Goal: Use online tool/utility: Utilize a website feature to perform a specific function

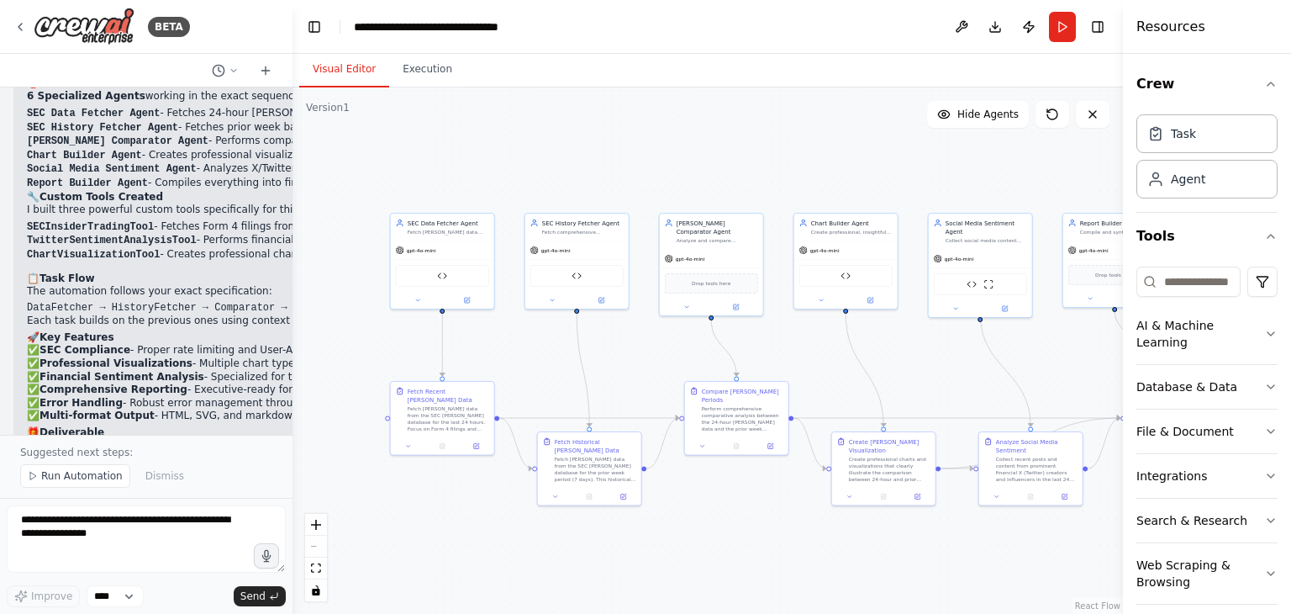
scroll to position [3895, 0]
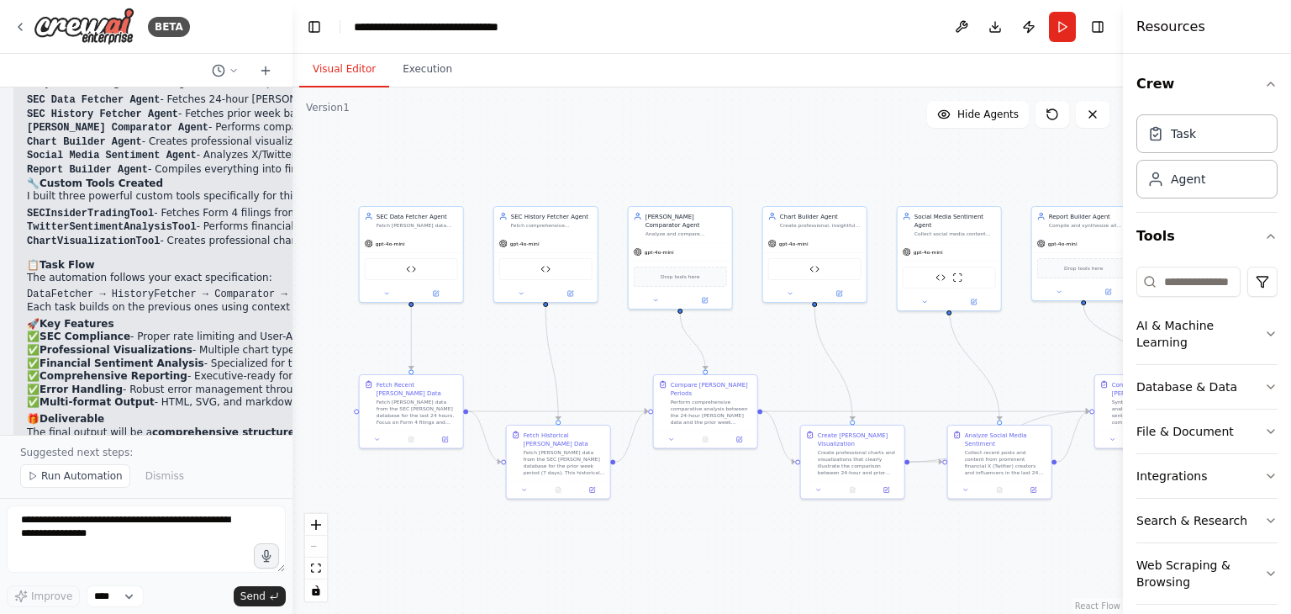
drag, startPoint x: 740, startPoint y: 253, endPoint x: 540, endPoint y: 154, distance: 223.4
click at [555, 142] on div ".deletable-edge-delete-btn { width: 20px; height: 20px; border: 0px solid #ffff…" at bounding box center [708, 350] width 831 height 526
click at [31, 478] on icon at bounding box center [33, 476] width 10 height 10
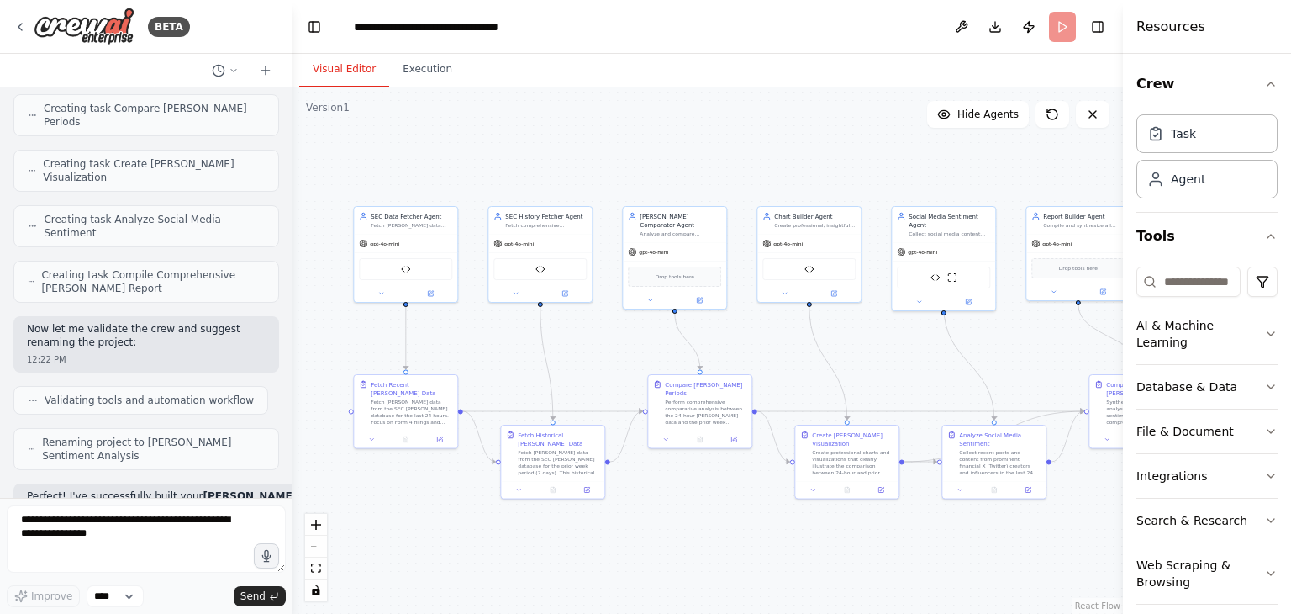
scroll to position [3412, 0]
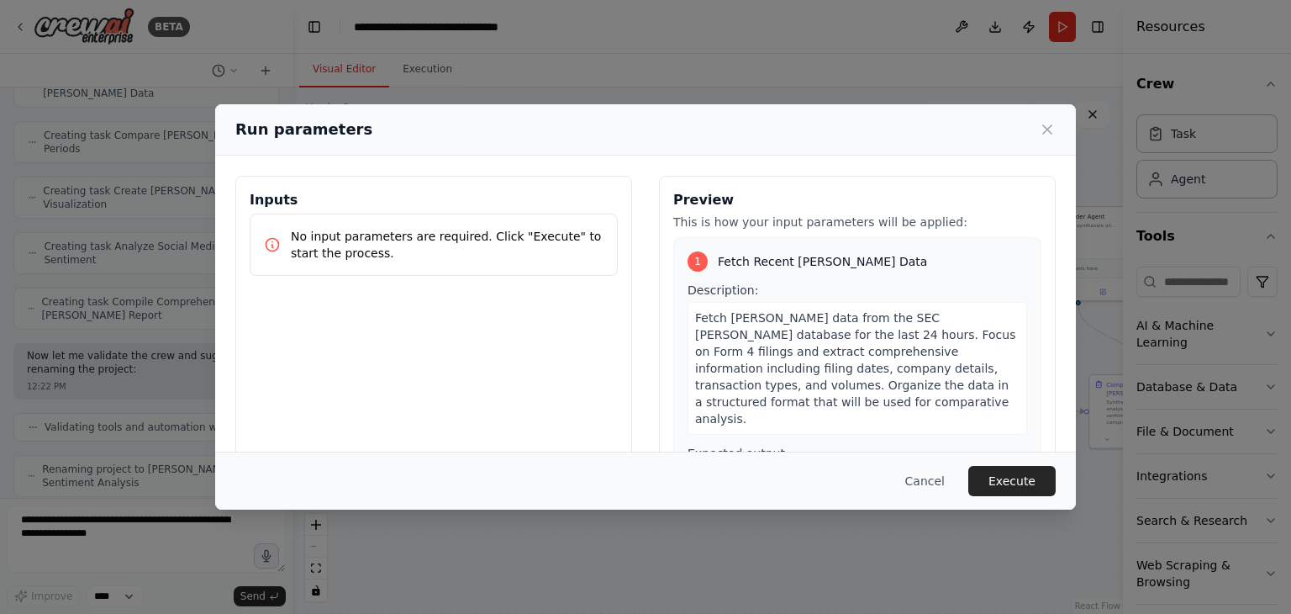
click at [407, 246] on p "No input parameters are required. Click "Execute" to start the process." at bounding box center [447, 245] width 313 height 34
click at [1024, 478] on button "Execute" at bounding box center [1012, 481] width 87 height 30
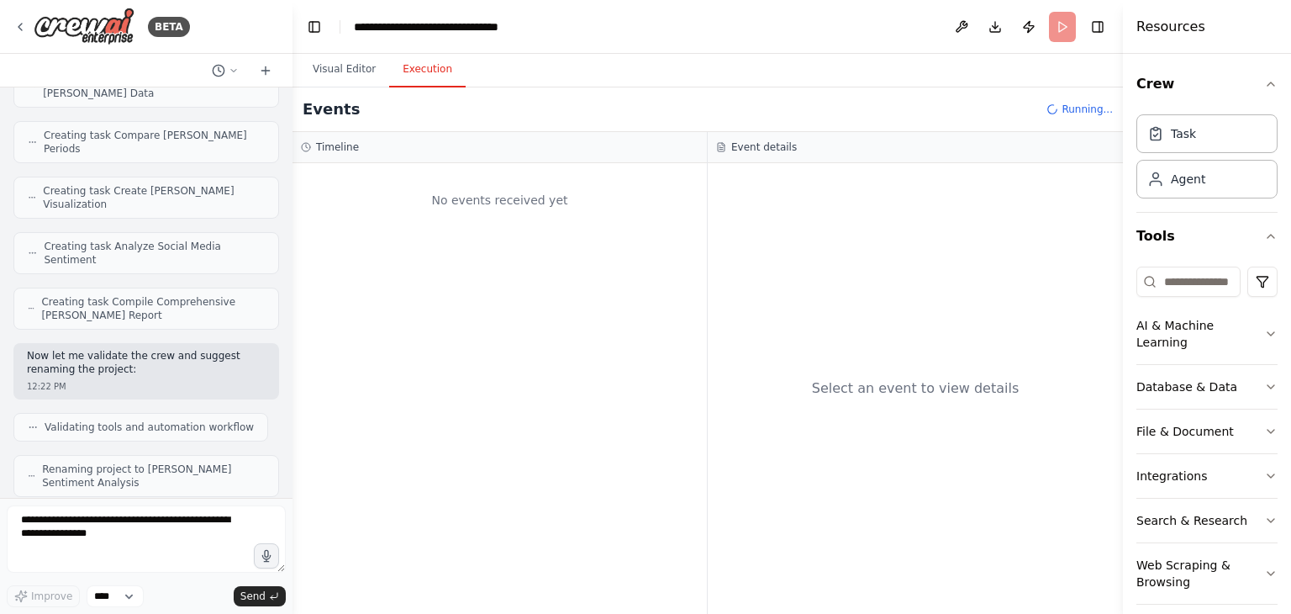
click at [417, 68] on button "Execution" at bounding box center [427, 69] width 77 height 35
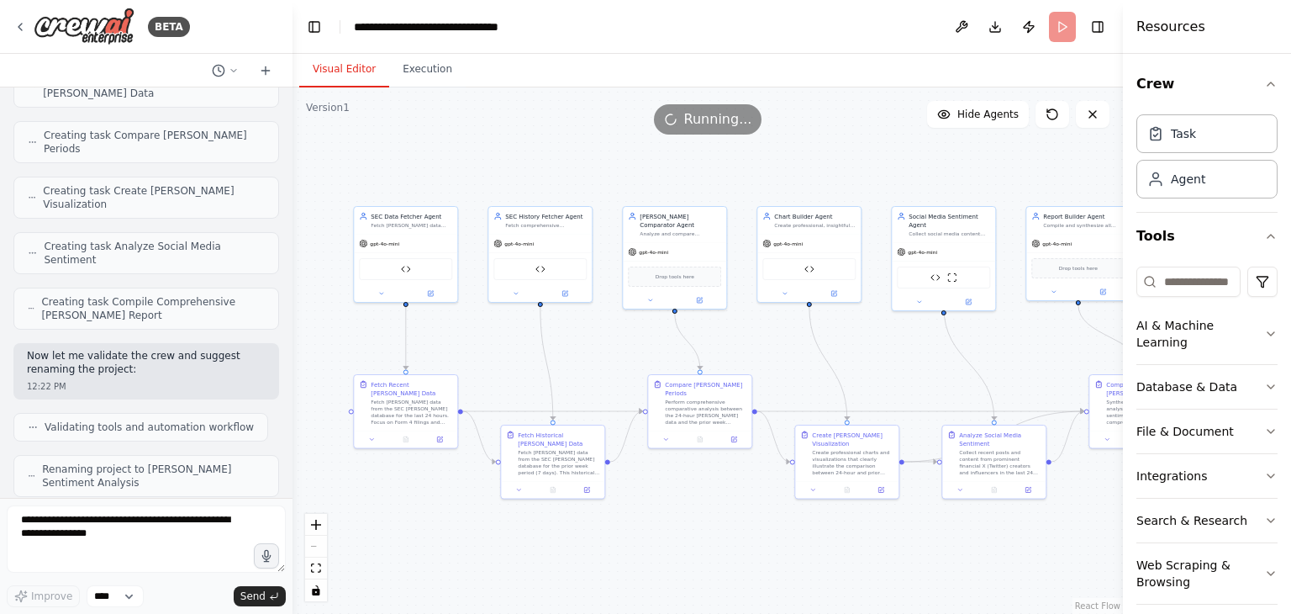
click at [357, 75] on button "Visual Editor" at bounding box center [344, 69] width 90 height 35
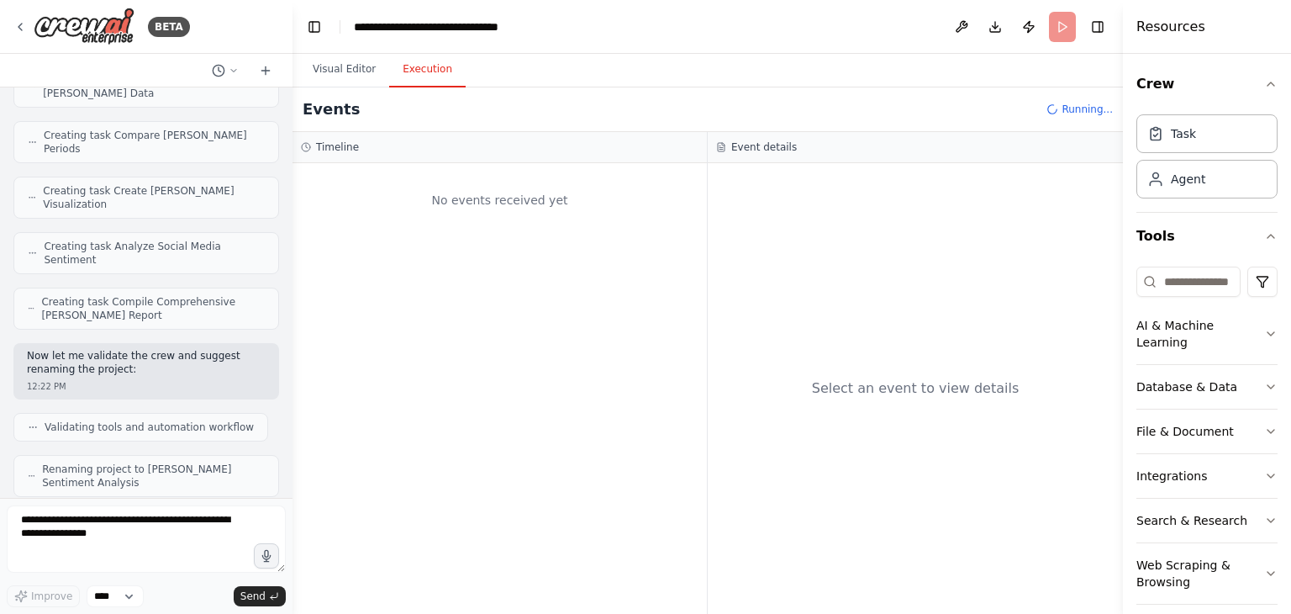
click at [409, 73] on button "Execution" at bounding box center [427, 69] width 77 height 35
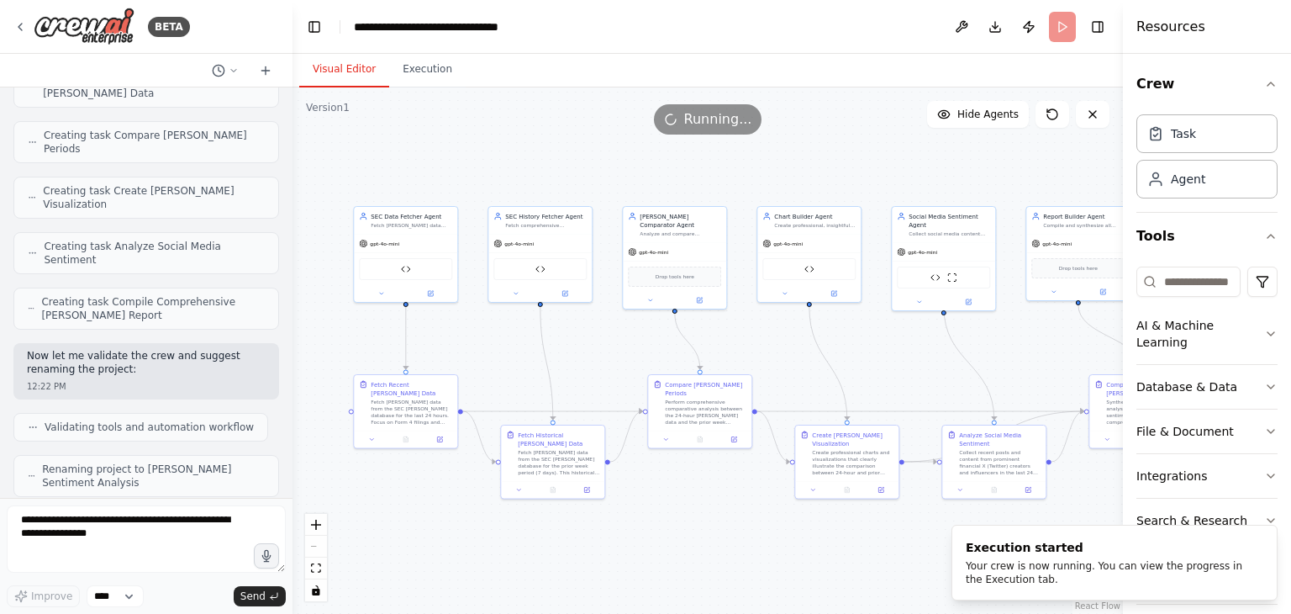
click at [347, 71] on button "Visual Editor" at bounding box center [344, 69] width 90 height 35
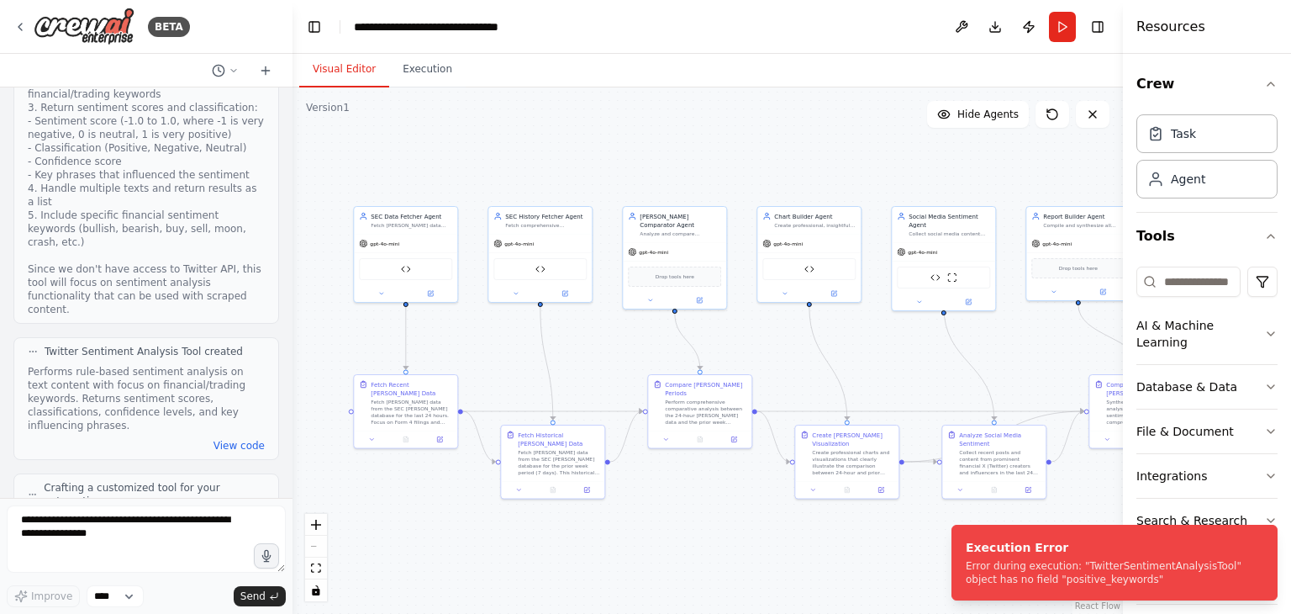
scroll to position [1983, 0]
click at [397, 78] on button "Execution" at bounding box center [427, 69] width 77 height 35
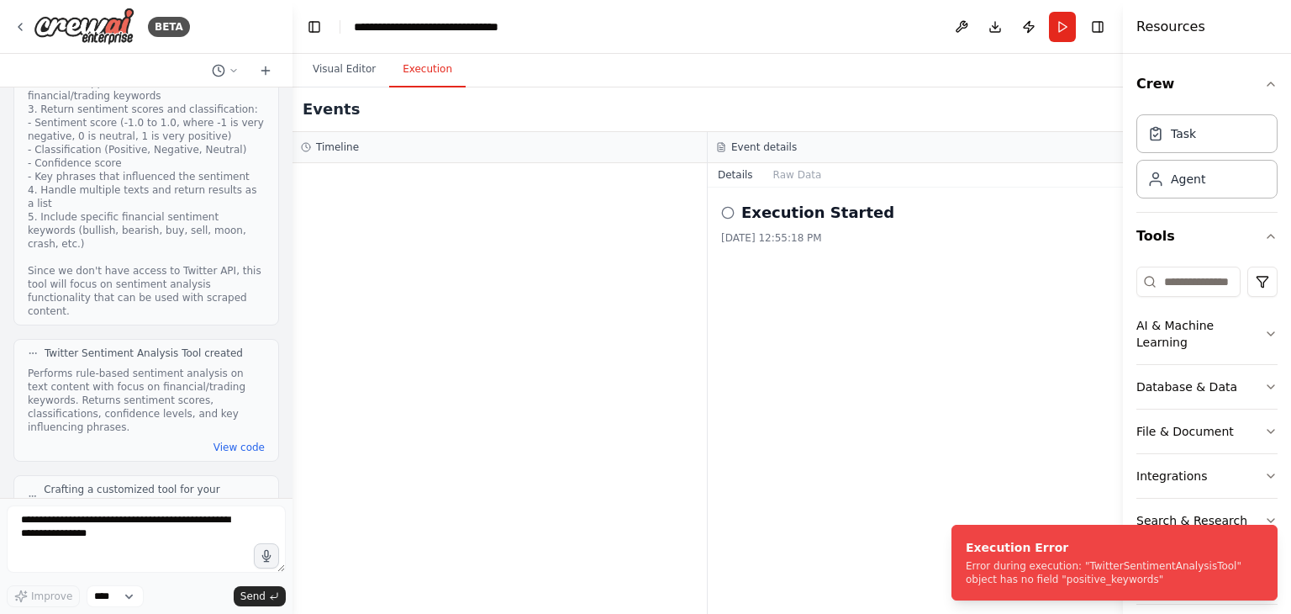
click at [777, 213] on h2 "Execution Started" at bounding box center [818, 213] width 153 height 24
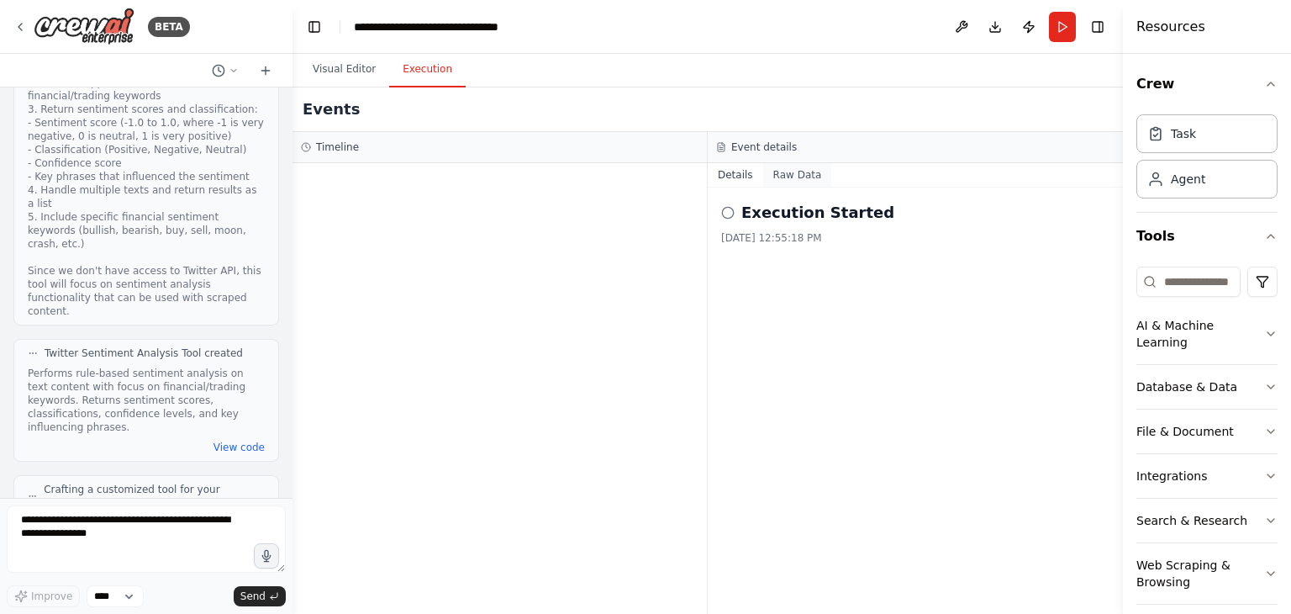
click at [779, 175] on button "Raw Data" at bounding box center [797, 175] width 69 height 24
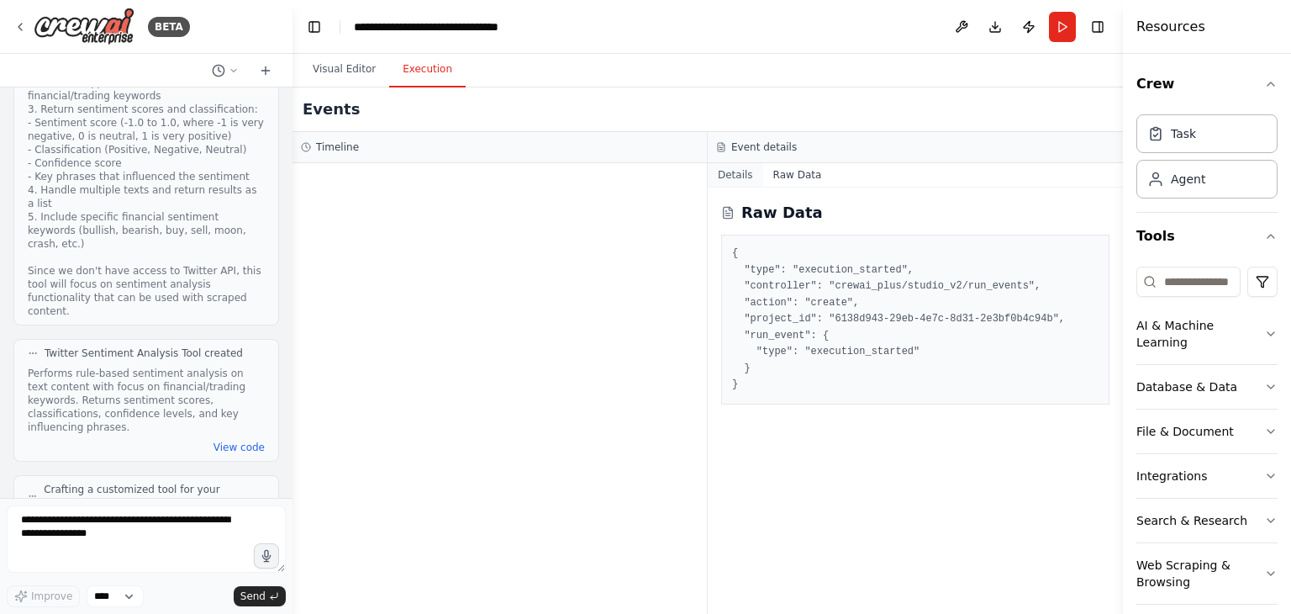
click at [733, 178] on button "Details" at bounding box center [735, 175] width 55 height 24
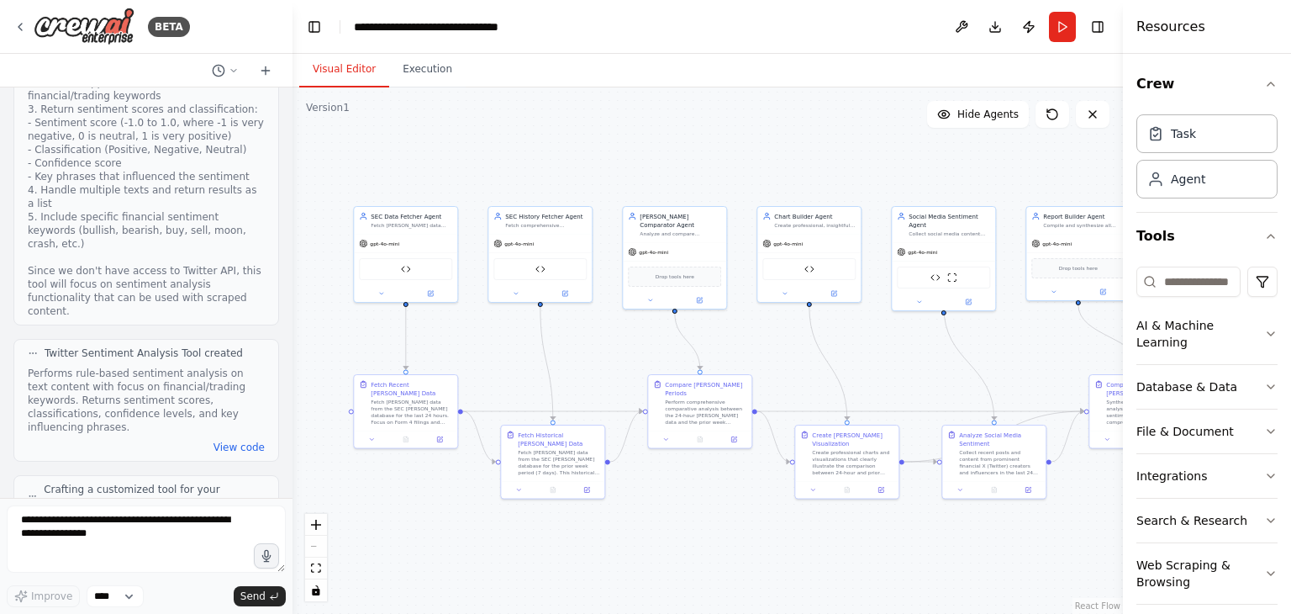
click at [347, 71] on button "Visual Editor" at bounding box center [344, 69] width 90 height 35
click at [239, 441] on button "View code" at bounding box center [239, 447] width 51 height 13
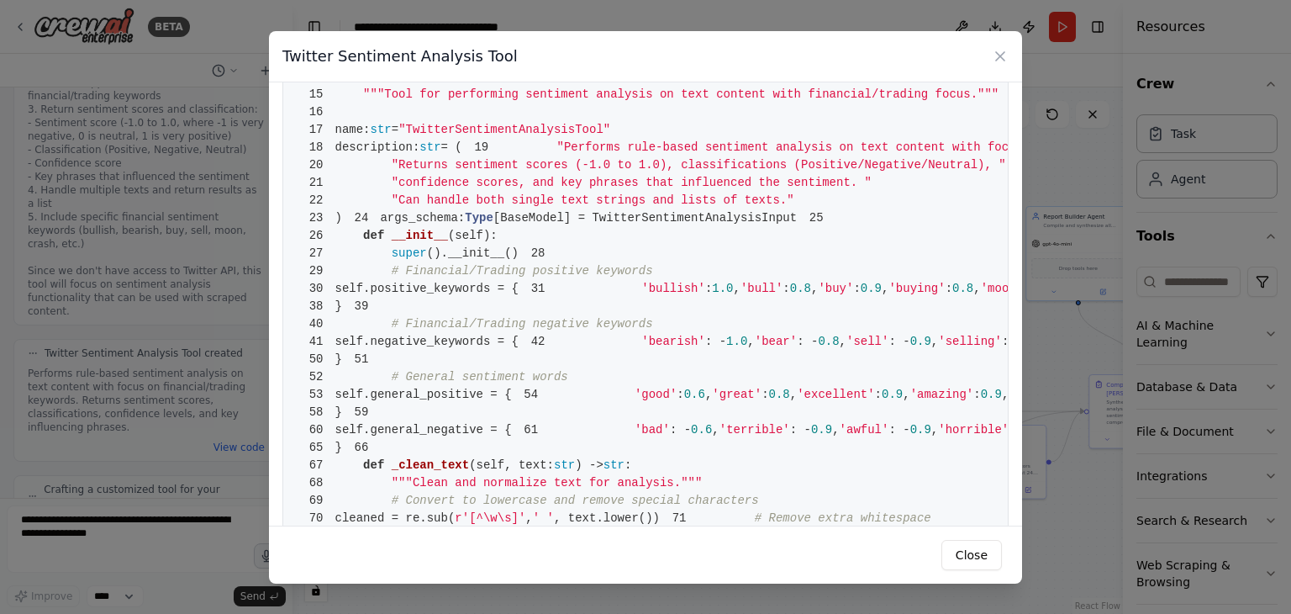
scroll to position [252, 0]
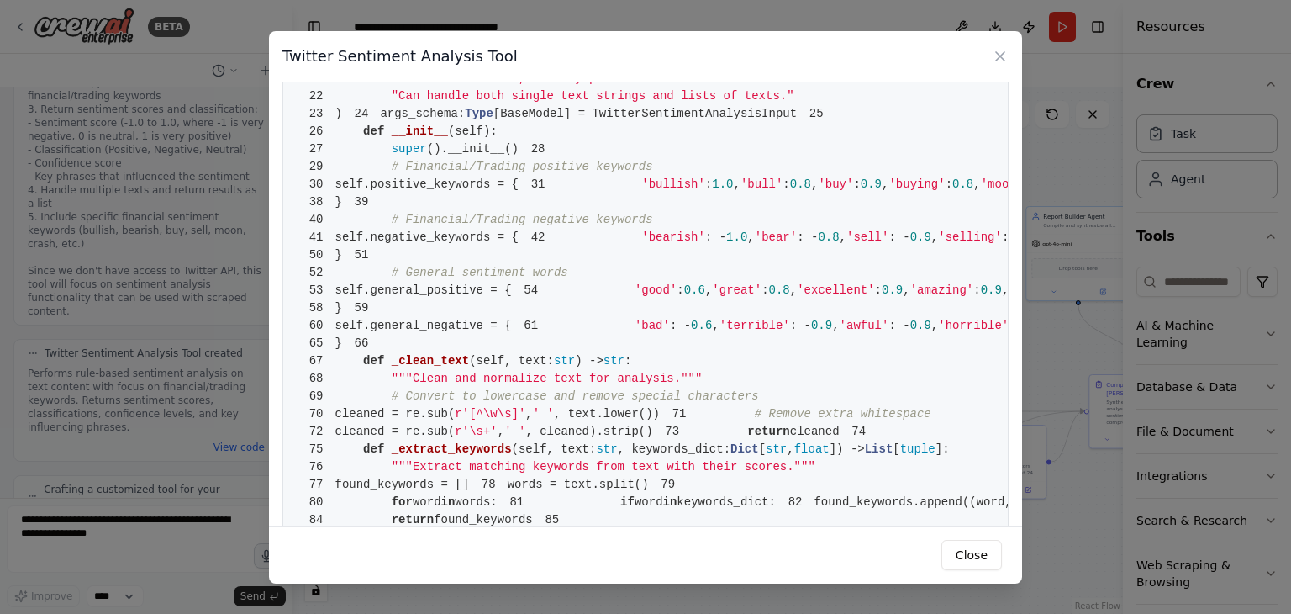
click at [219, 164] on div "Twitter Sentiment Analysis Tool 1 from [DOMAIN_NAME] import BaseTool 2 from pyd…" at bounding box center [645, 307] width 1291 height 614
click at [1003, 54] on icon at bounding box center [1000, 56] width 17 height 17
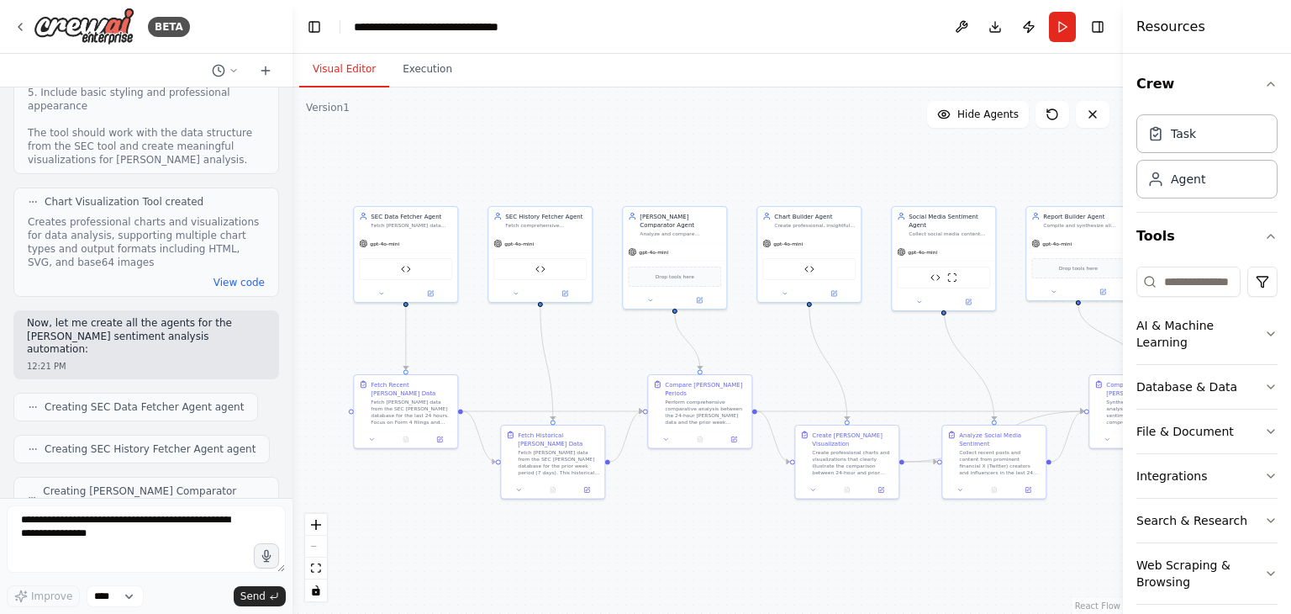
scroll to position [2739, 0]
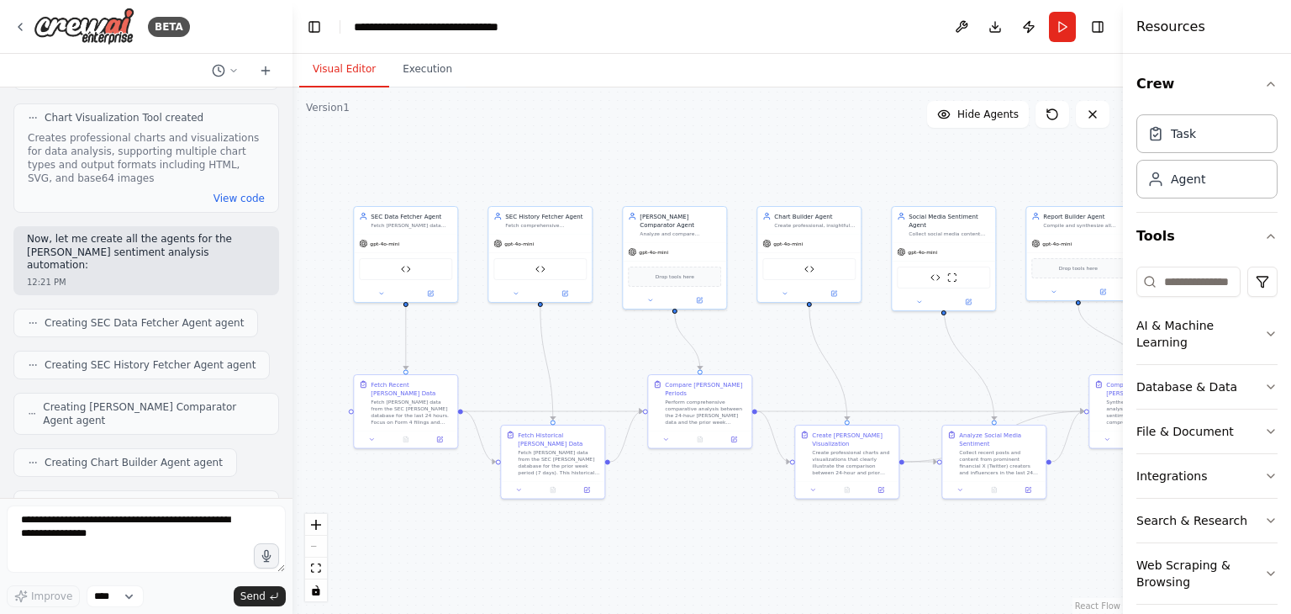
click at [162, 358] on span "Creating SEC History Fetcher Agent agent" at bounding box center [150, 364] width 211 height 13
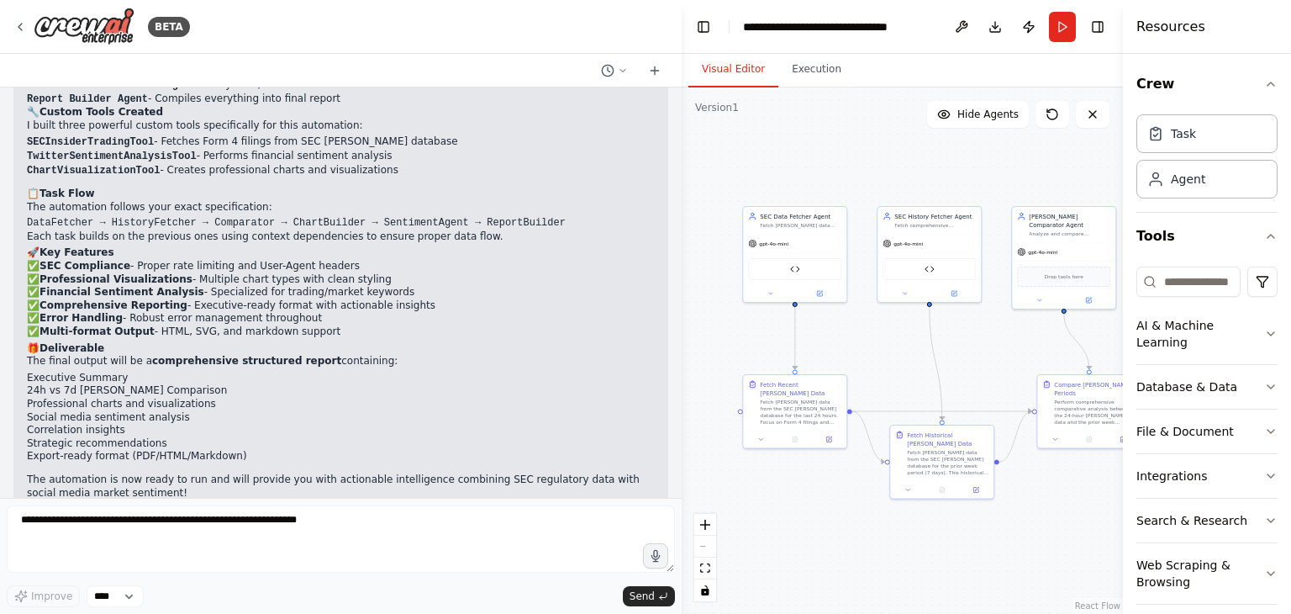
scroll to position [2834, 0]
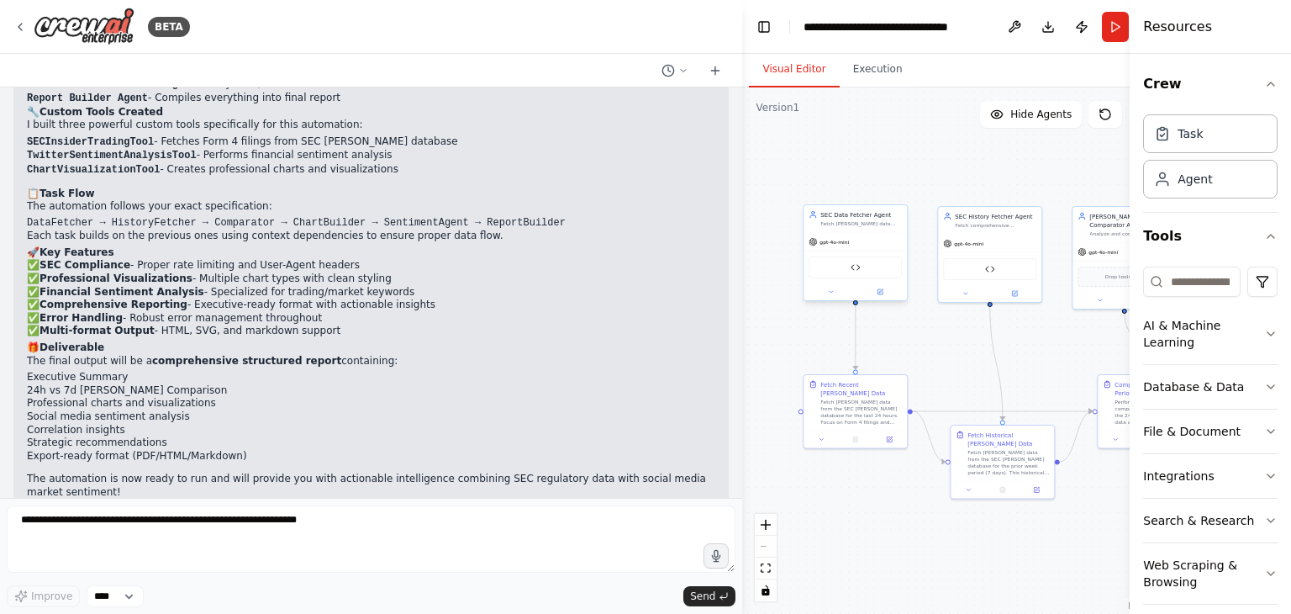
drag, startPoint x: 291, startPoint y: 289, endPoint x: 873, endPoint y: 298, distance: 581.9
click at [873, 298] on div "BETA Build a CrewAI automation called [PERSON_NAME] Sentiment Analysis. Objecti…" at bounding box center [645, 307] width 1291 height 614
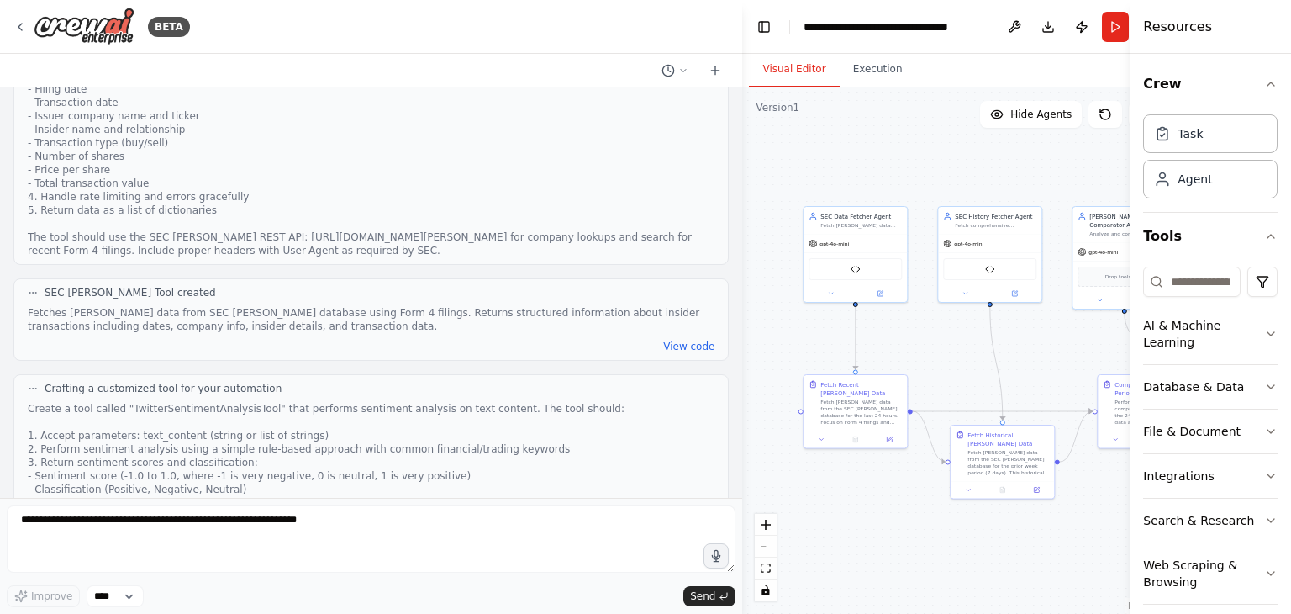
scroll to position [1009, 0]
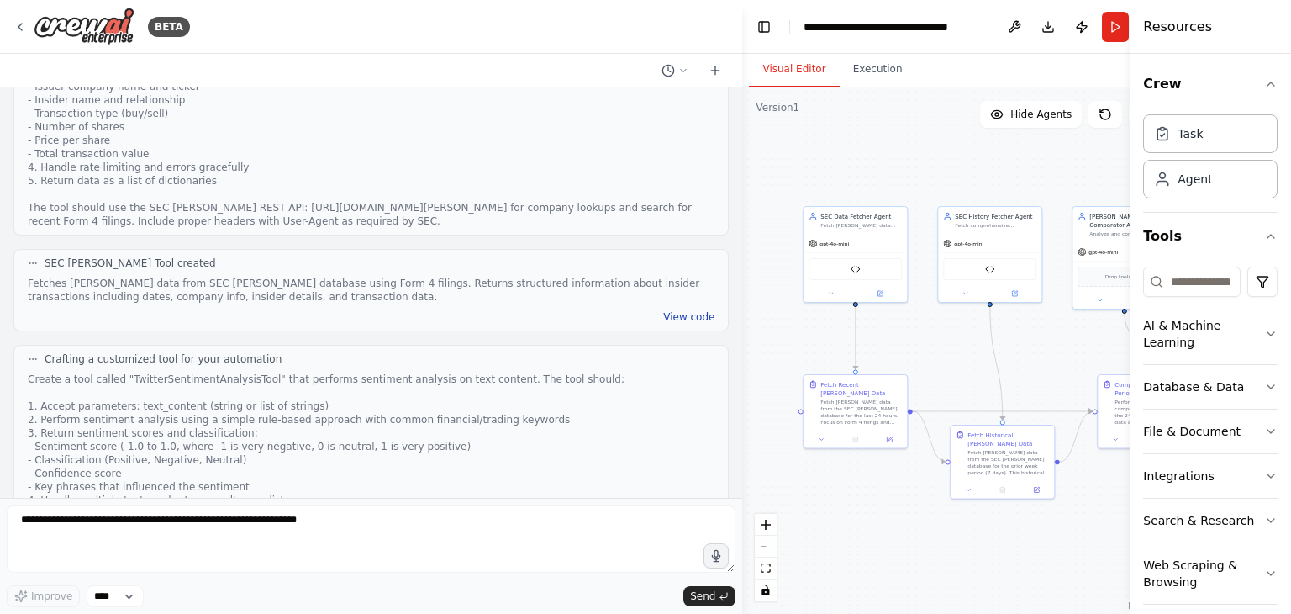
click at [688, 310] on button "View code" at bounding box center [688, 316] width 51 height 13
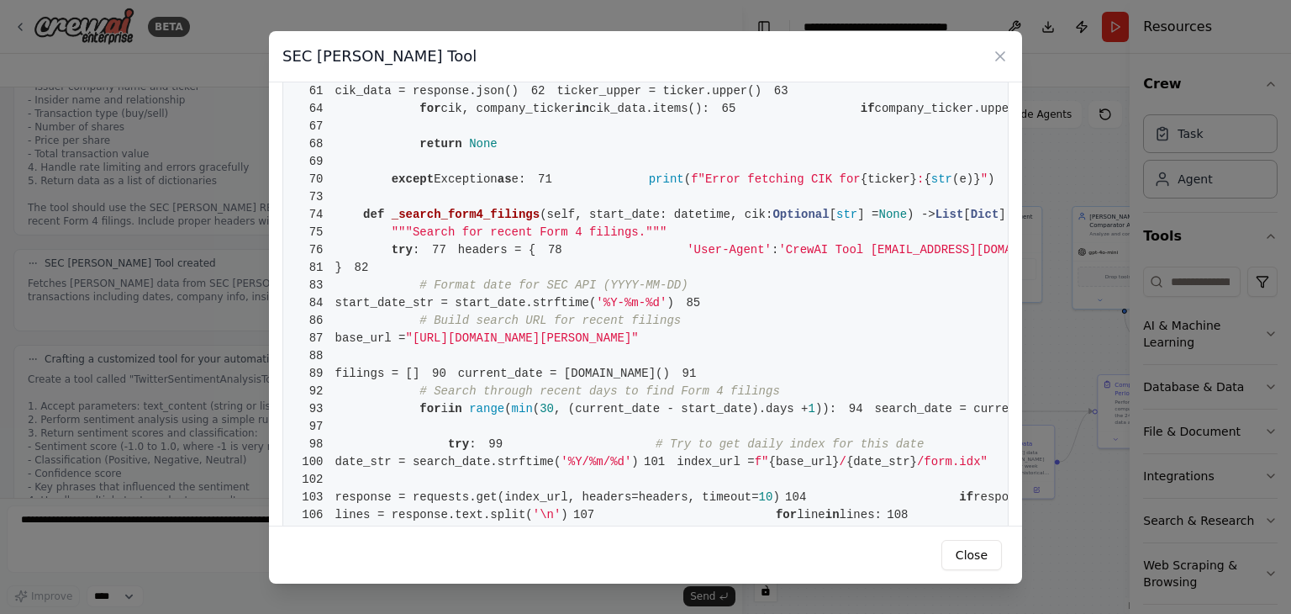
scroll to position [757, 0]
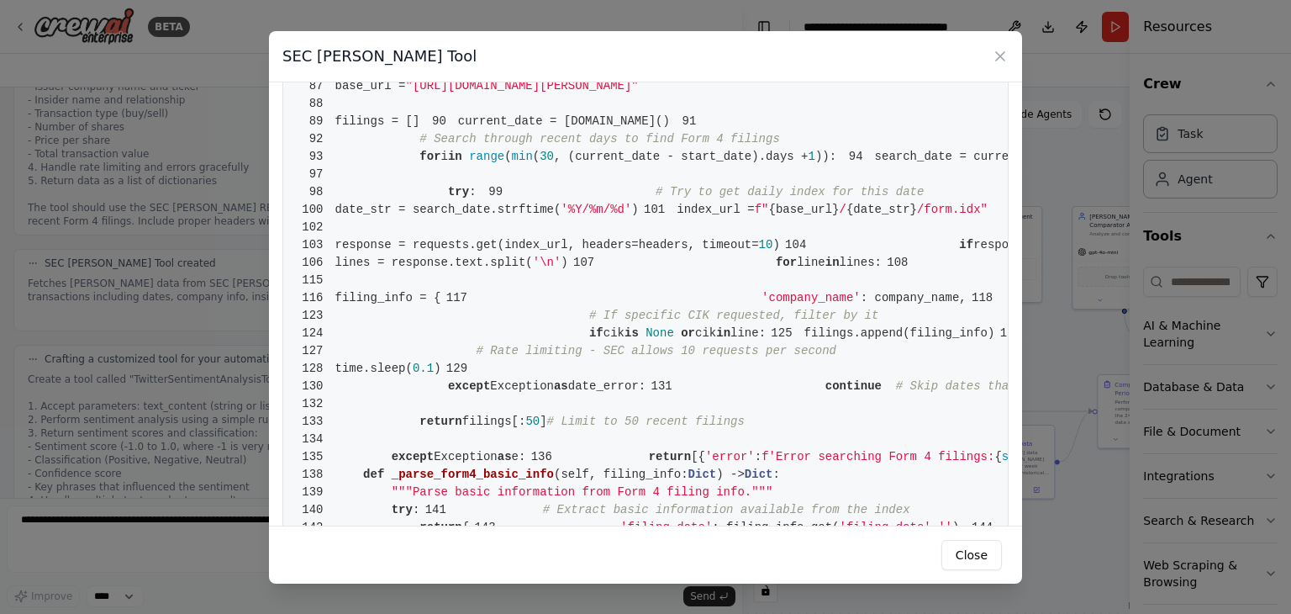
click at [1009, 54] on div "SEC [PERSON_NAME] Tool" at bounding box center [645, 56] width 753 height 51
click at [1000, 58] on icon at bounding box center [1000, 56] width 17 height 17
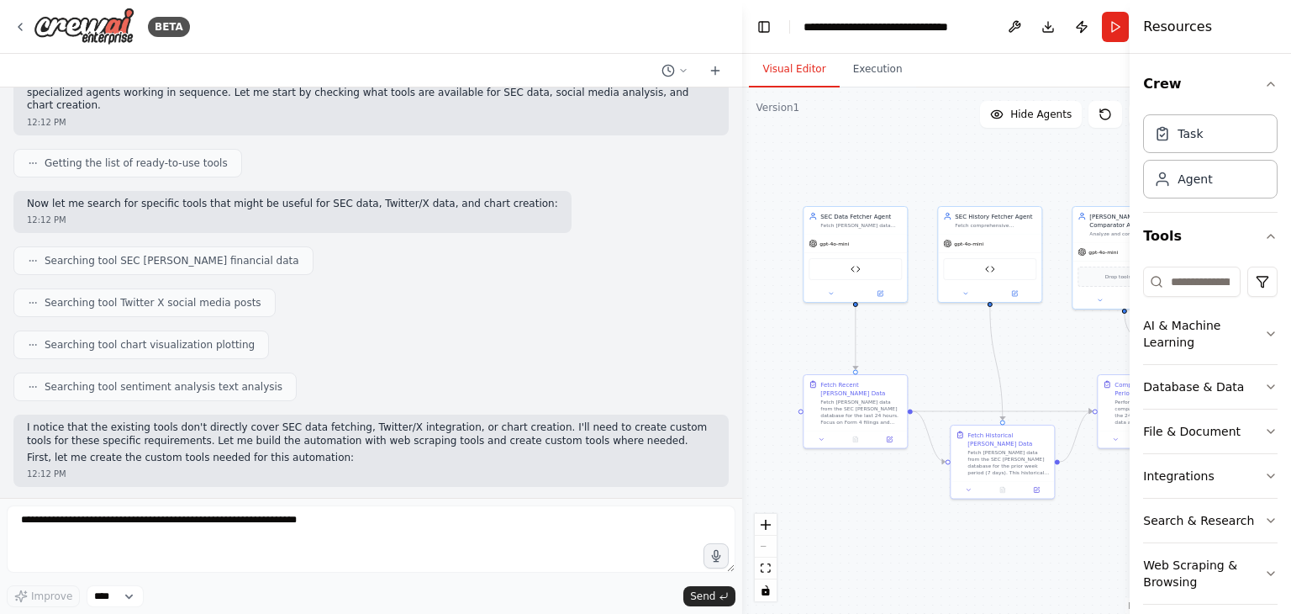
scroll to position [252, 0]
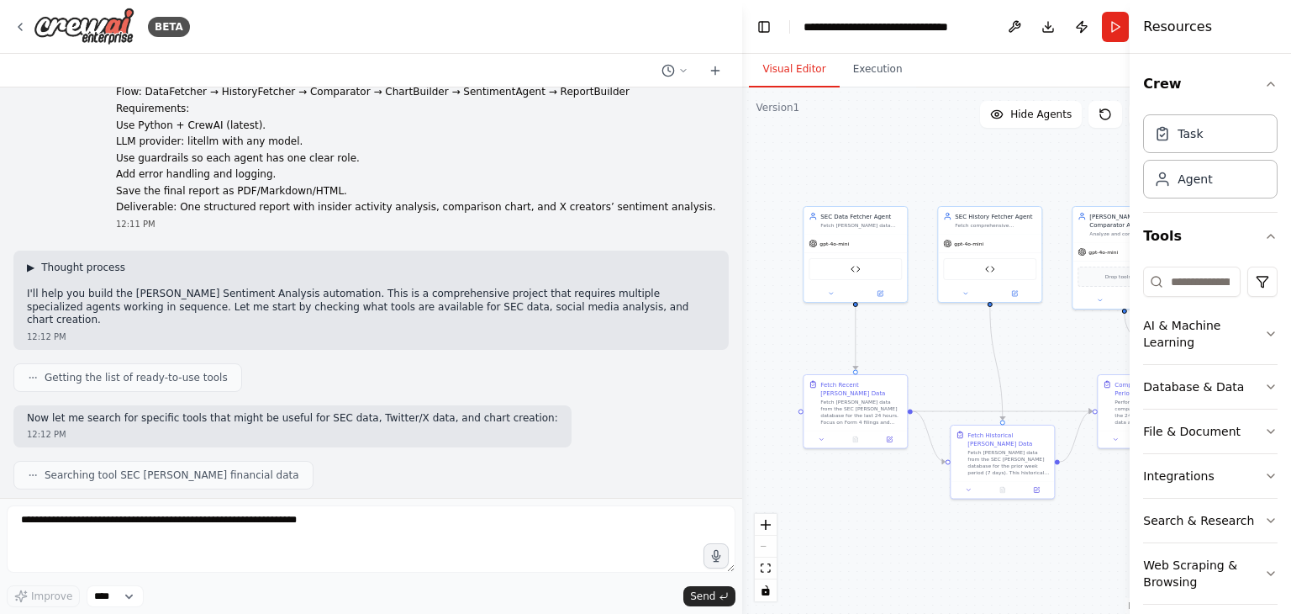
drag, startPoint x: 29, startPoint y: 261, endPoint x: 52, endPoint y: 271, distance: 25.3
click at [52, 272] on button "▶ Thought process" at bounding box center [76, 267] width 98 height 13
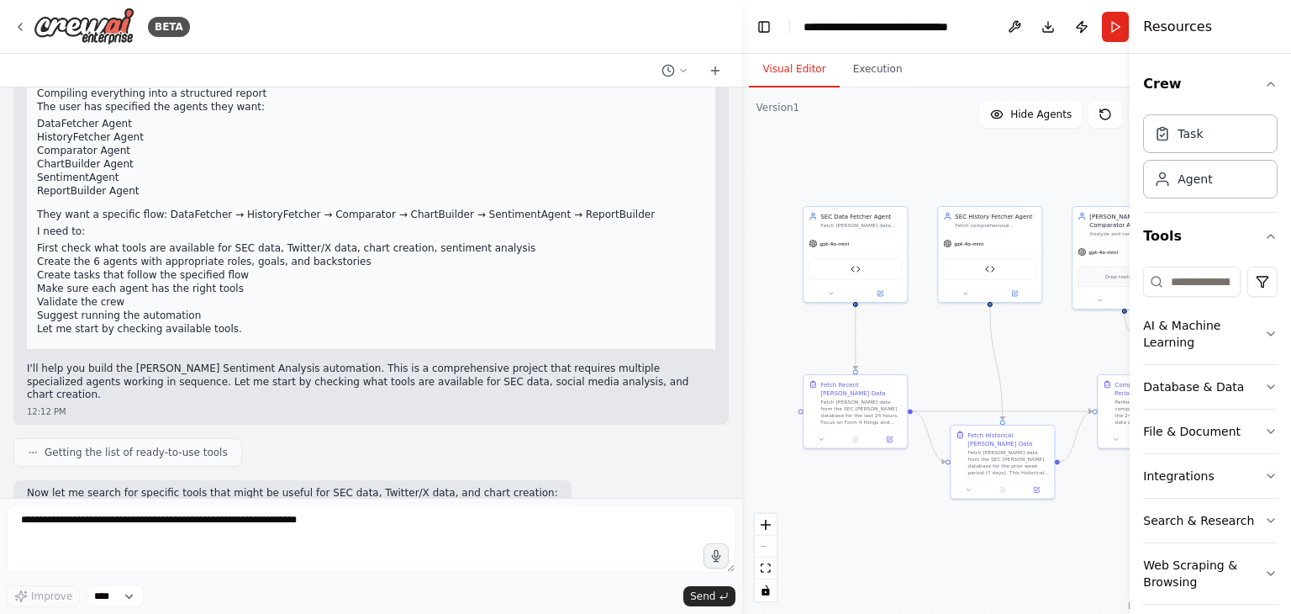
scroll to position [589, 0]
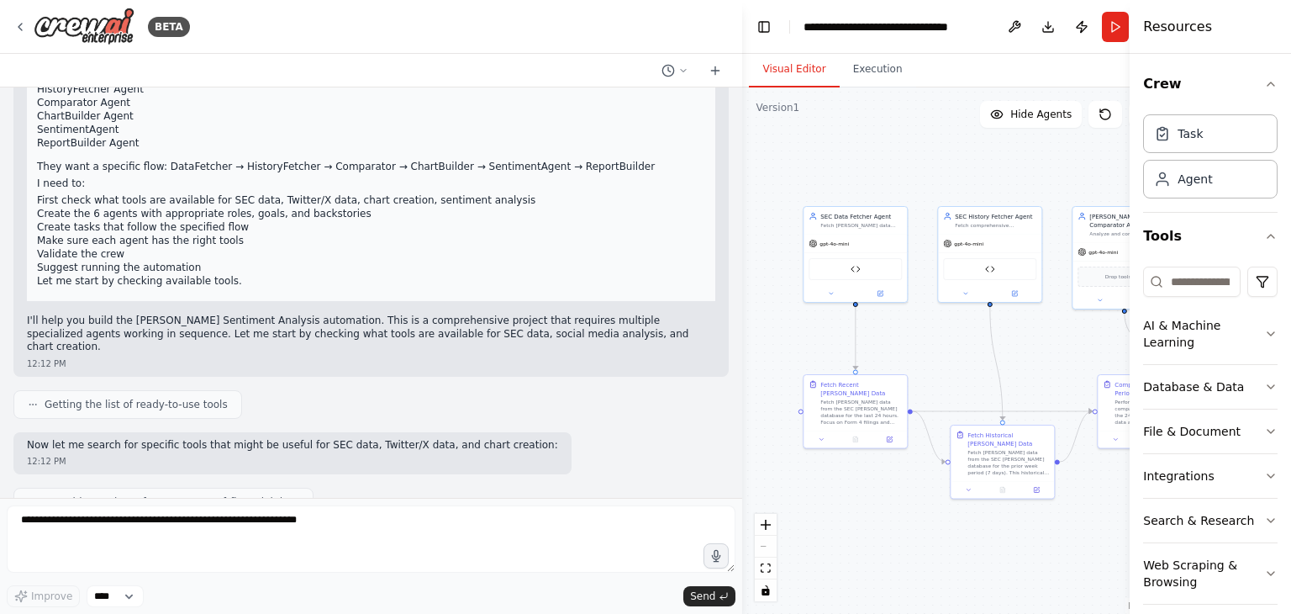
click at [30, 399] on icon at bounding box center [33, 404] width 10 height 10
click at [94, 398] on span "Getting the list of ready-to-use tools" at bounding box center [136, 404] width 183 height 13
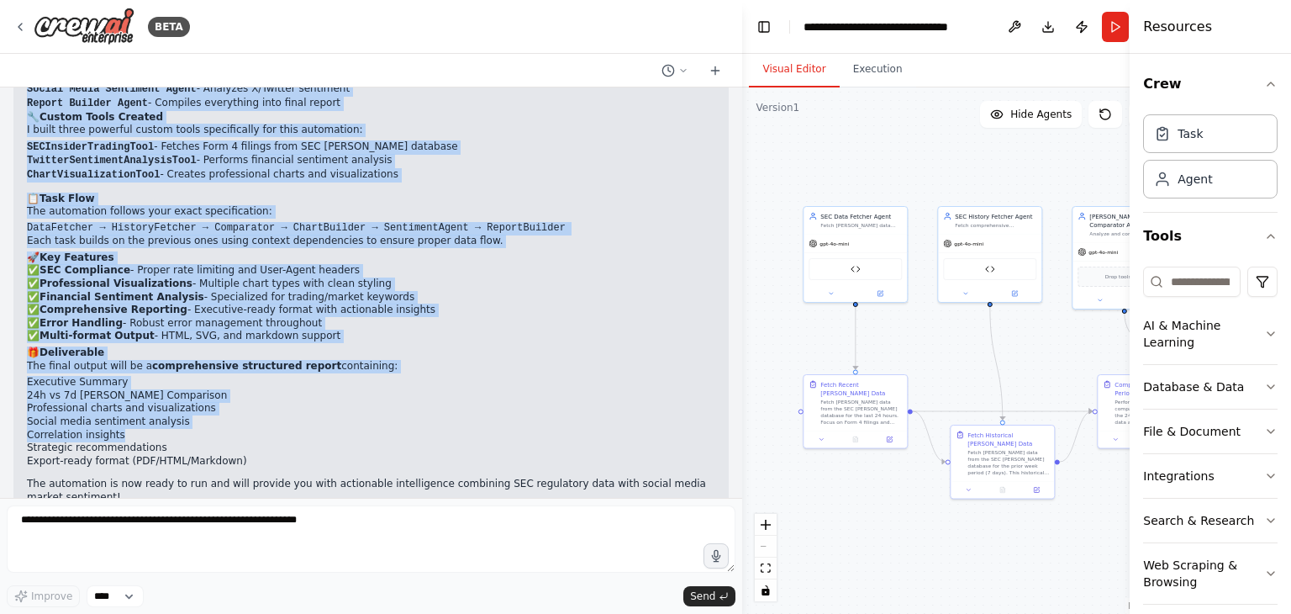
scroll to position [3197, 0]
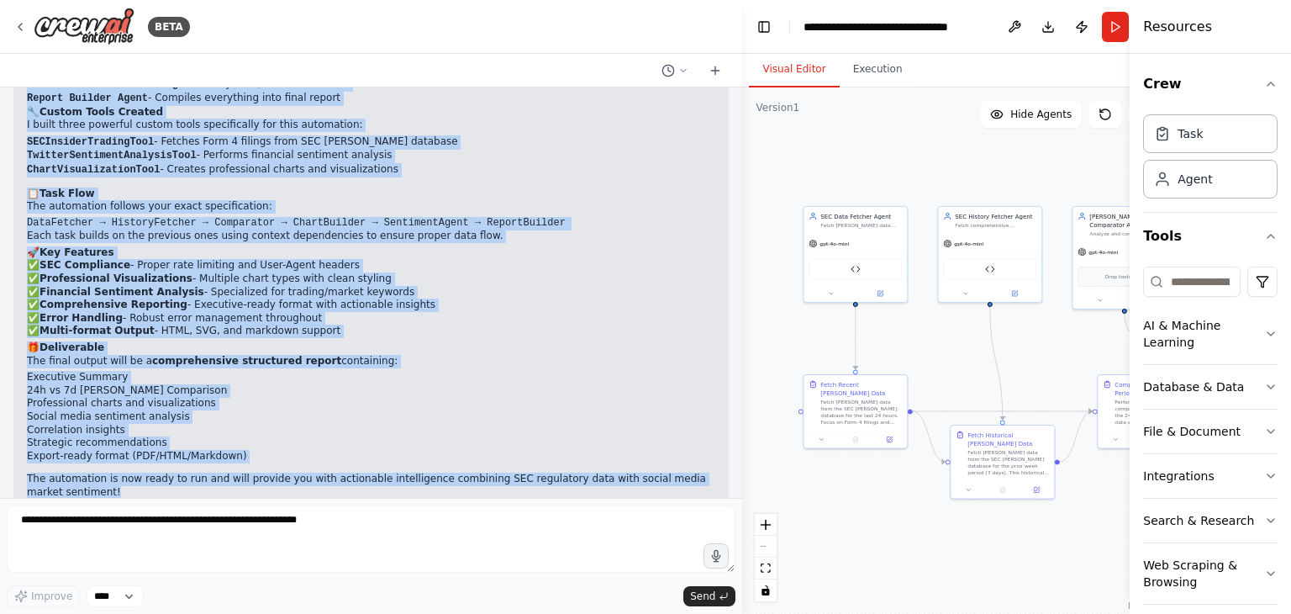
drag, startPoint x: 37, startPoint y: 213, endPoint x: 95, endPoint y: 458, distance: 252.3
click at [95, 458] on div "Build a CrewAI automation called [PERSON_NAME] Sentiment Analysis. Objective: F…" at bounding box center [371, 292] width 742 height 410
copy div "Lore ip d sitamet consectetu adipisc elit seddoeiu: Temporin UTL etdolor magnaa…"
click at [615, 277] on p "✅ SEC Compliance - Proper rate limiting and User-Agent headers ✅ Professional V…" at bounding box center [371, 298] width 689 height 79
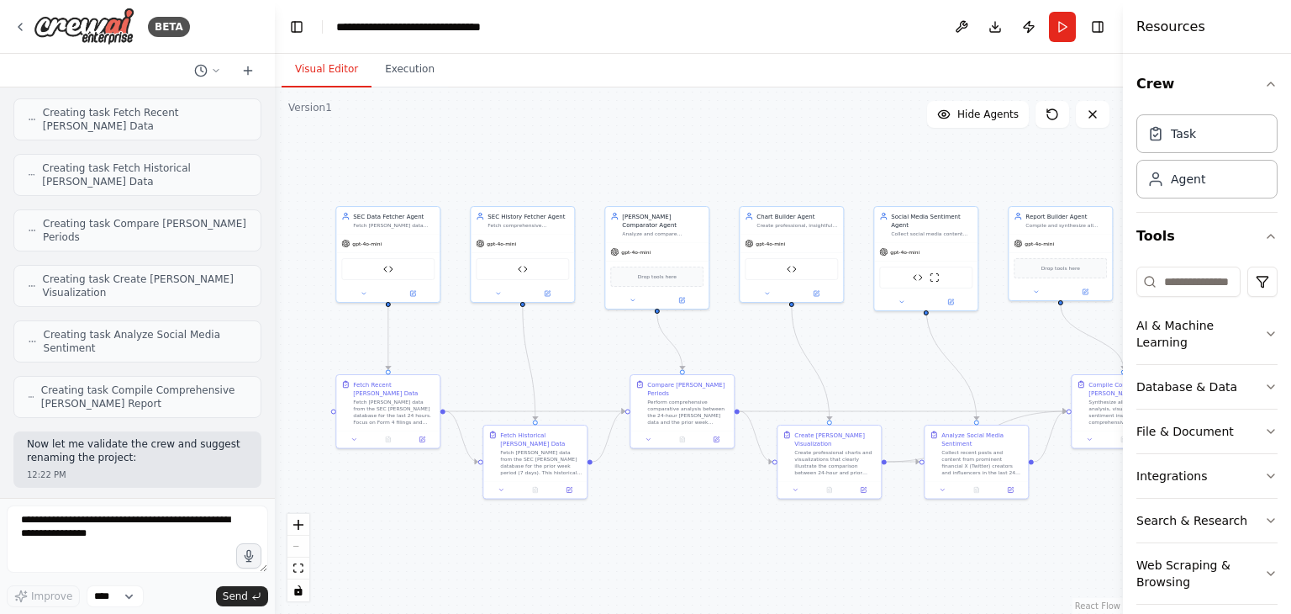
scroll to position [4772, 0]
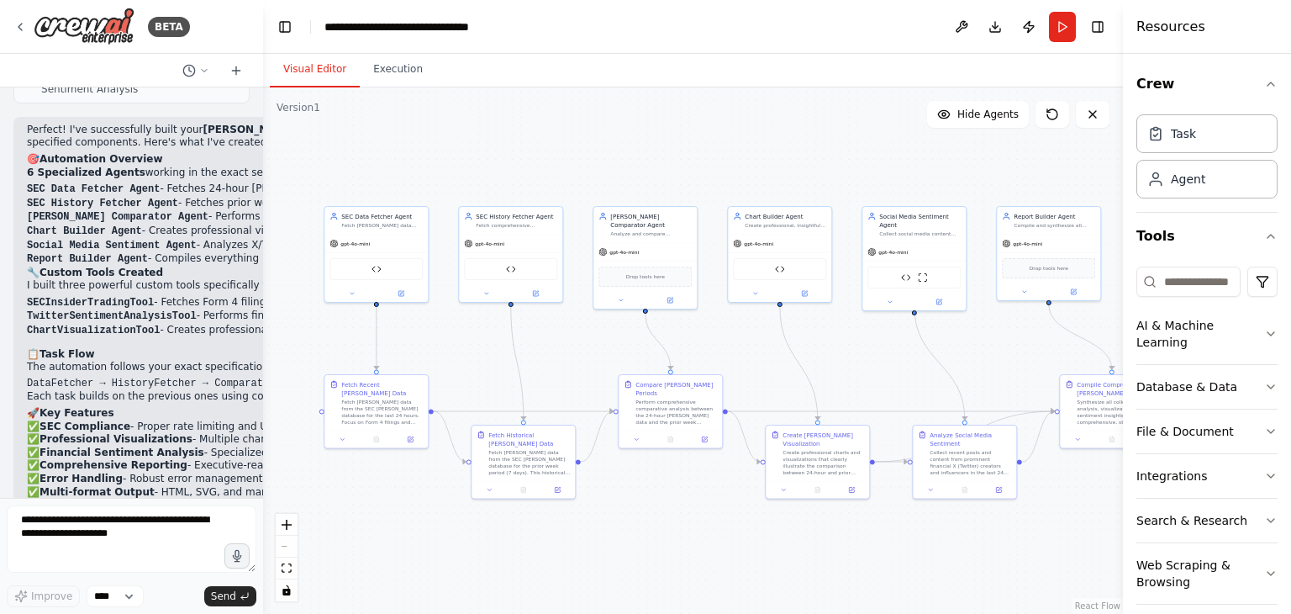
drag, startPoint x: 740, startPoint y: 333, endPoint x: 263, endPoint y: 355, distance: 477.2
click at [263, 355] on div "BETA Build a CrewAI automation called [PERSON_NAME] Sentiment Analysis. Objecti…" at bounding box center [645, 307] width 1291 height 614
click at [1059, 33] on button "Run" at bounding box center [1062, 27] width 27 height 30
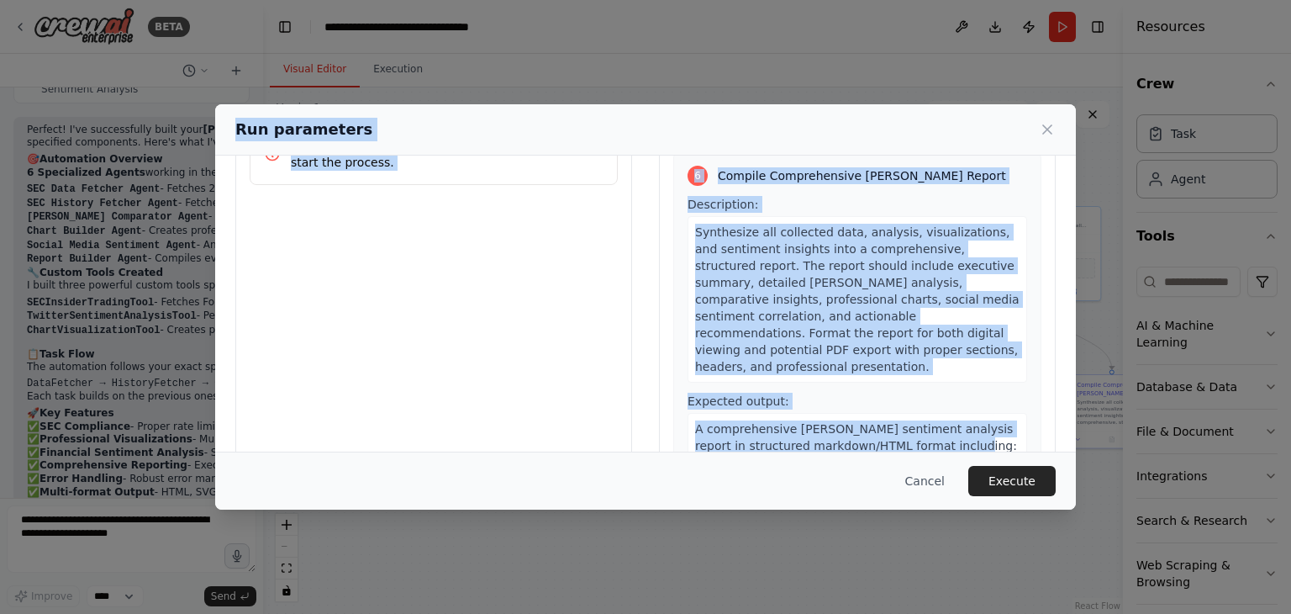
scroll to position [142, 0]
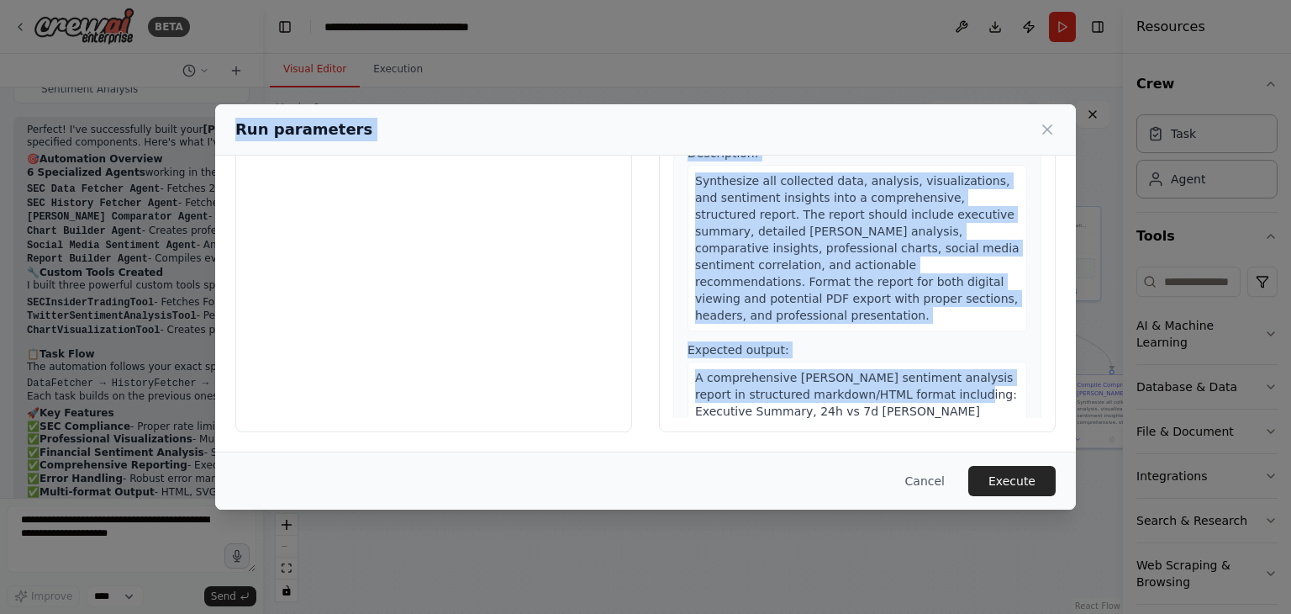
drag, startPoint x: 232, startPoint y: 122, endPoint x: 872, endPoint y: 409, distance: 701.5
click at [872, 409] on div "Run parameters Inputs No input parameters are required. Click "Execute" to star…" at bounding box center [645, 306] width 861 height 405
copy div "Run parameters Inputs No input parameters are required. Click "Execute" to star…"
click at [473, 365] on div "Inputs No input parameters are required. Click "Execute" to start the process." at bounding box center [433, 233] width 397 height 399
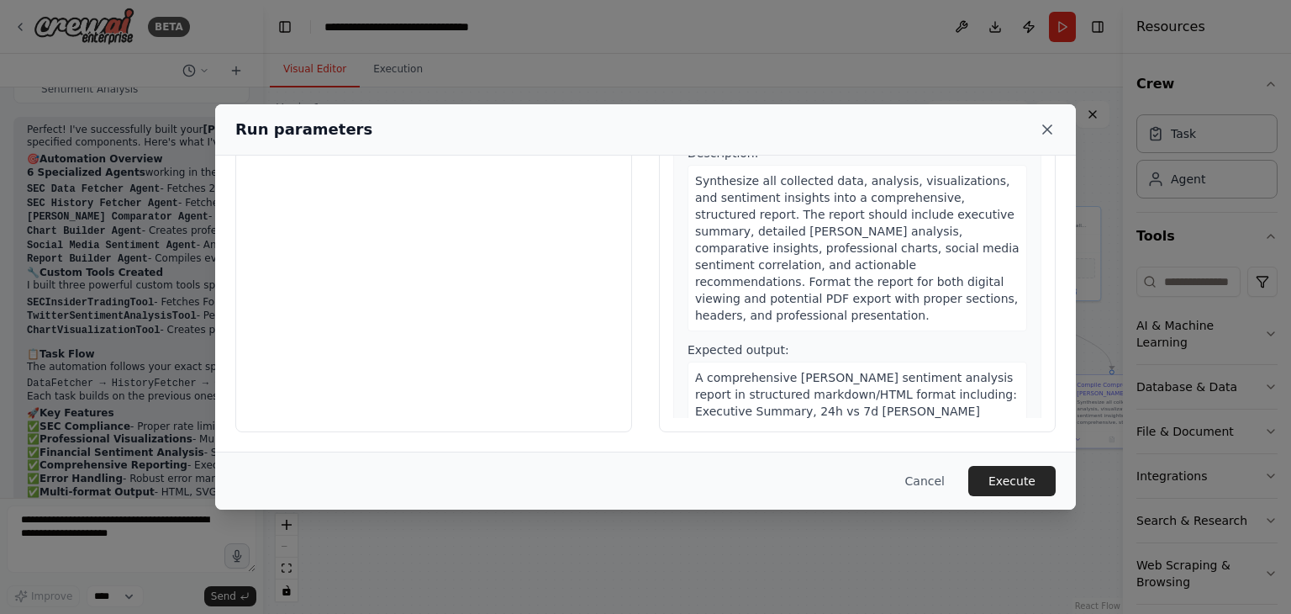
click at [1046, 122] on icon at bounding box center [1047, 129] width 17 height 17
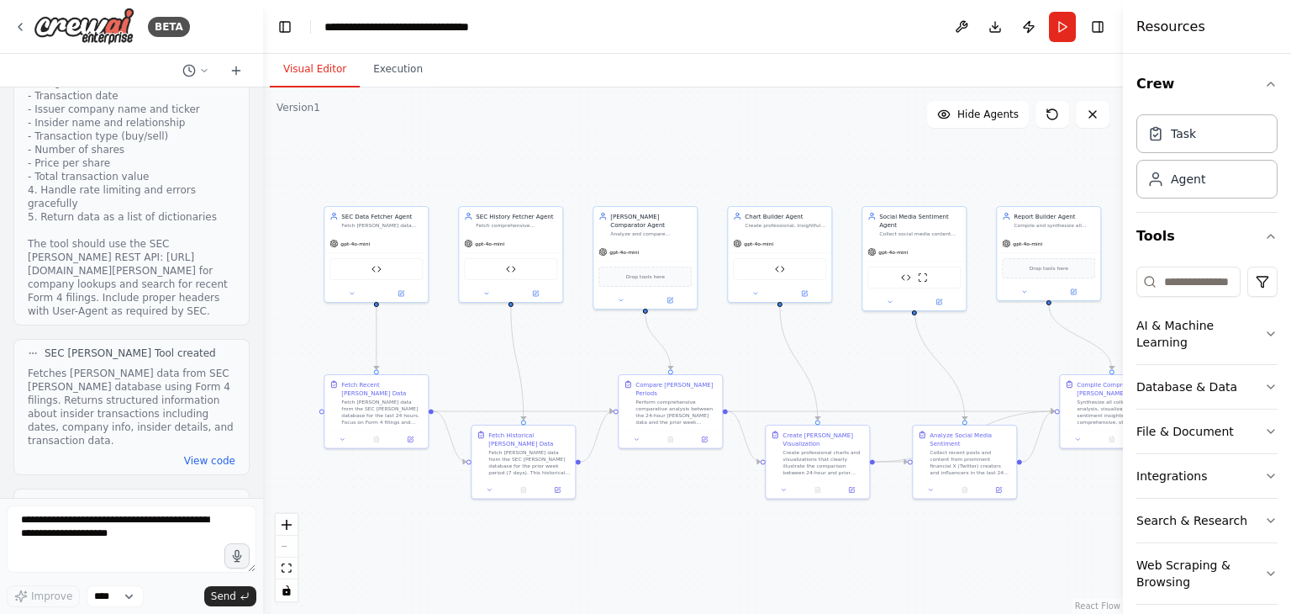
scroll to position [2354, 0]
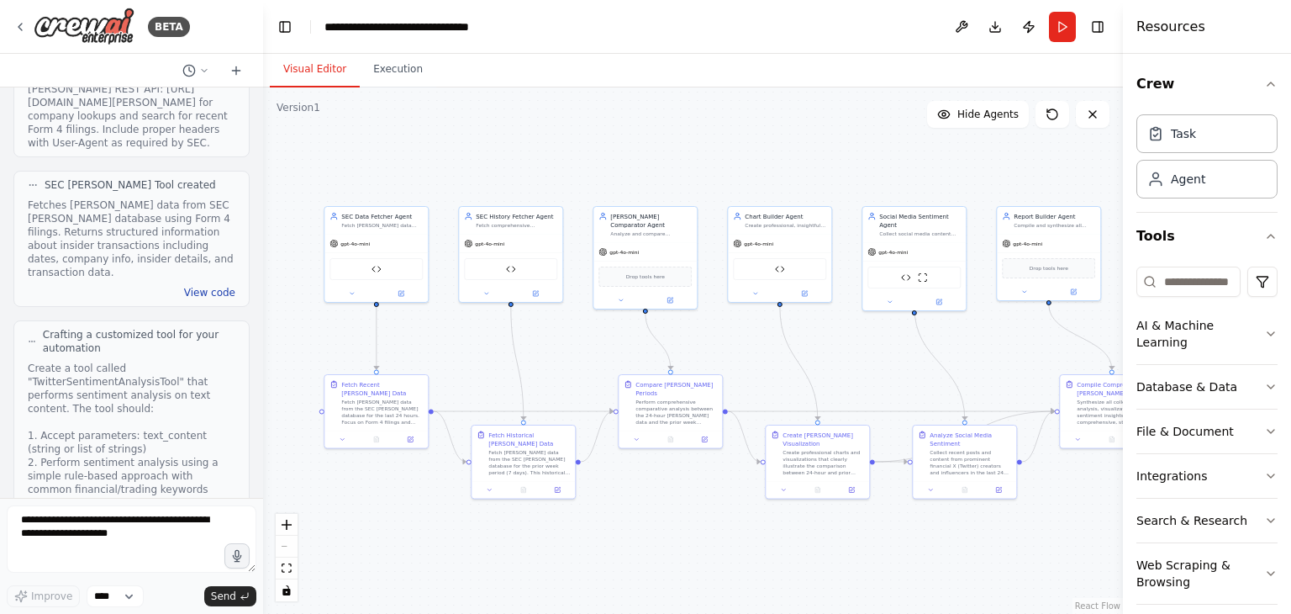
click at [202, 286] on button "View code" at bounding box center [209, 292] width 51 height 13
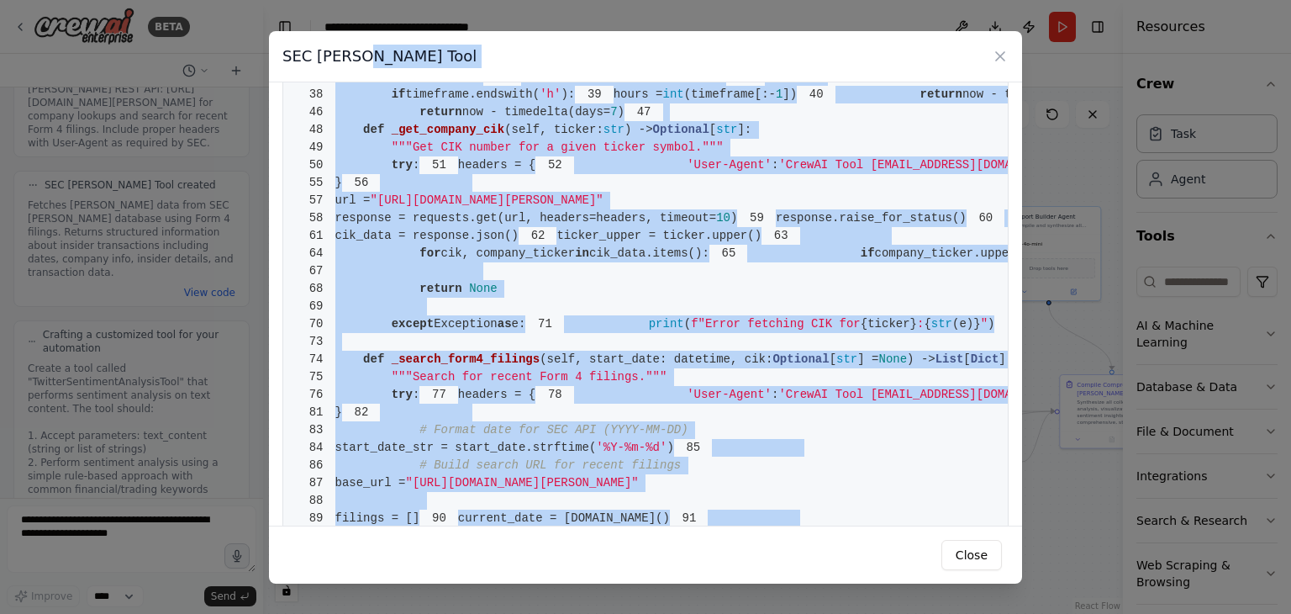
scroll to position [0, 0]
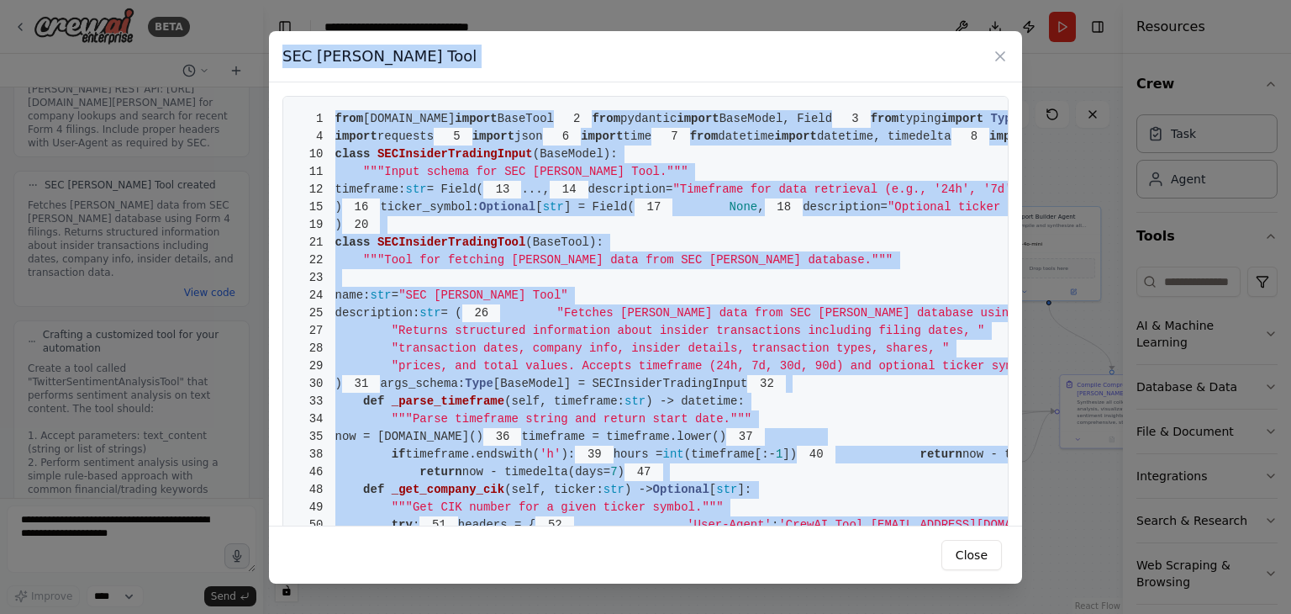
drag, startPoint x: 676, startPoint y: 473, endPoint x: 279, endPoint y: 55, distance: 576.9
click at [279, 55] on div "SEC [PERSON_NAME] Tool 1 from [DOMAIN_NAME] import BaseTool 2 from pydantic imp…" at bounding box center [645, 307] width 753 height 552
copy div "SEC [PERSON_NAME] Tool 1 from [DOMAIN_NAME] import BaseTool 2 from pydantic imp…"
click at [817, 74] on div "SEC [PERSON_NAME] Tool" at bounding box center [645, 56] width 753 height 51
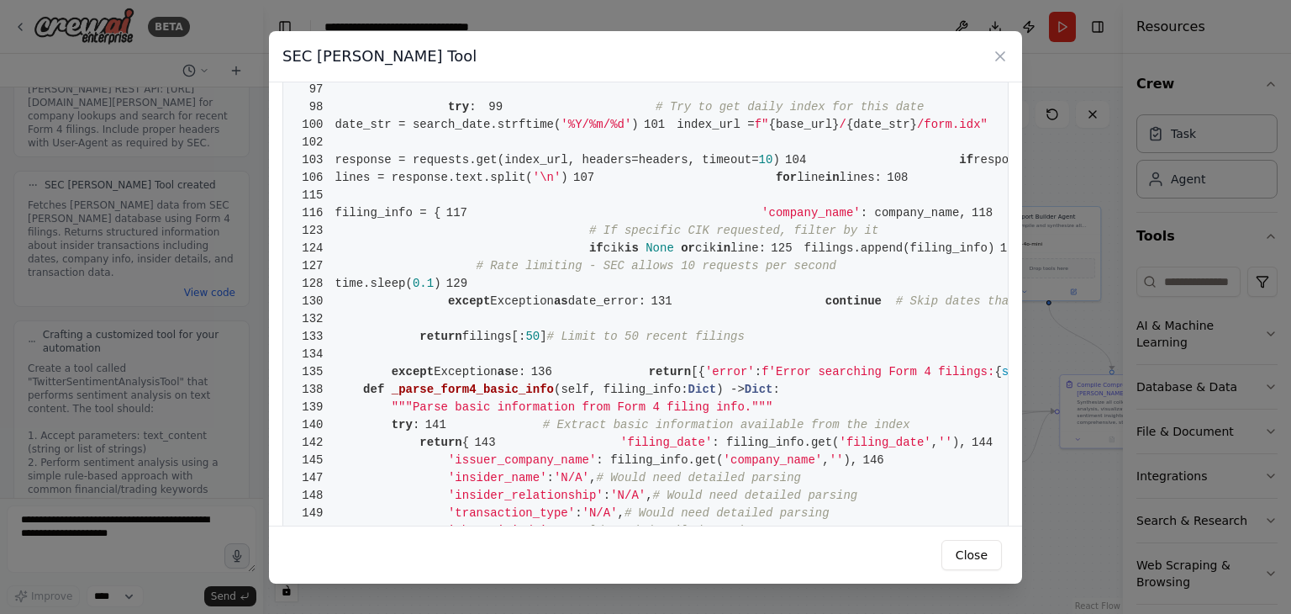
scroll to position [1009, 0]
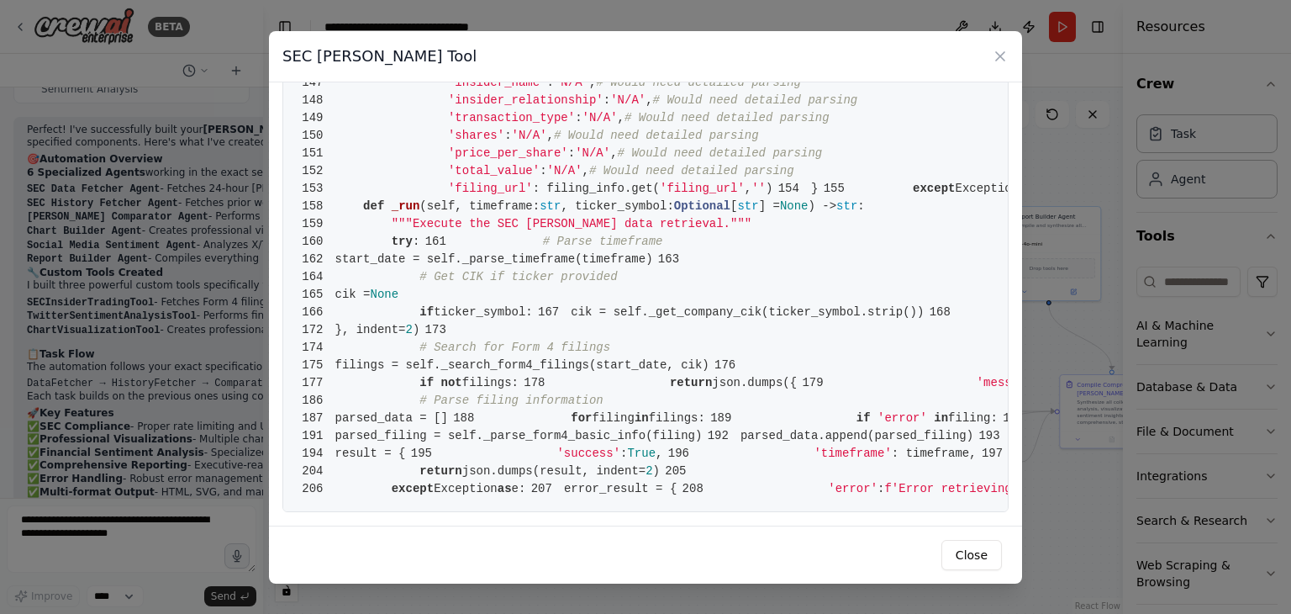
scroll to position [3367, 0]
click at [1009, 51] on div "SEC [PERSON_NAME] Tool" at bounding box center [645, 56] width 753 height 51
click at [997, 54] on icon at bounding box center [1000, 56] width 17 height 17
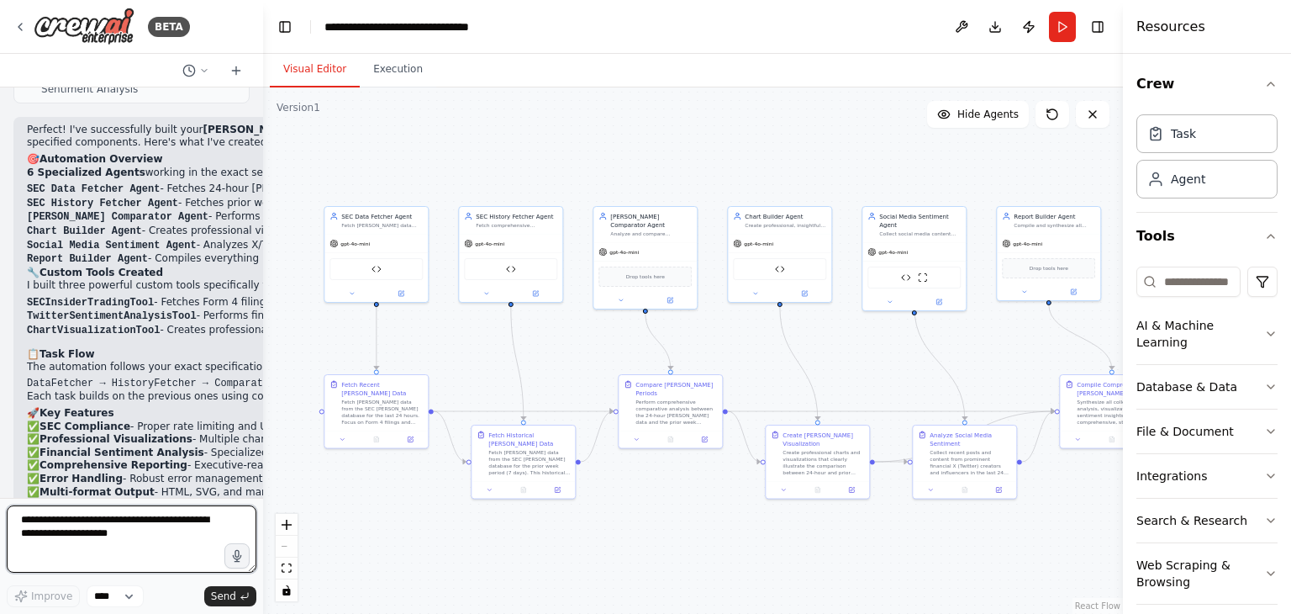
click at [101, 529] on textarea at bounding box center [132, 538] width 250 height 67
paste textarea "**********"
type textarea "**********"
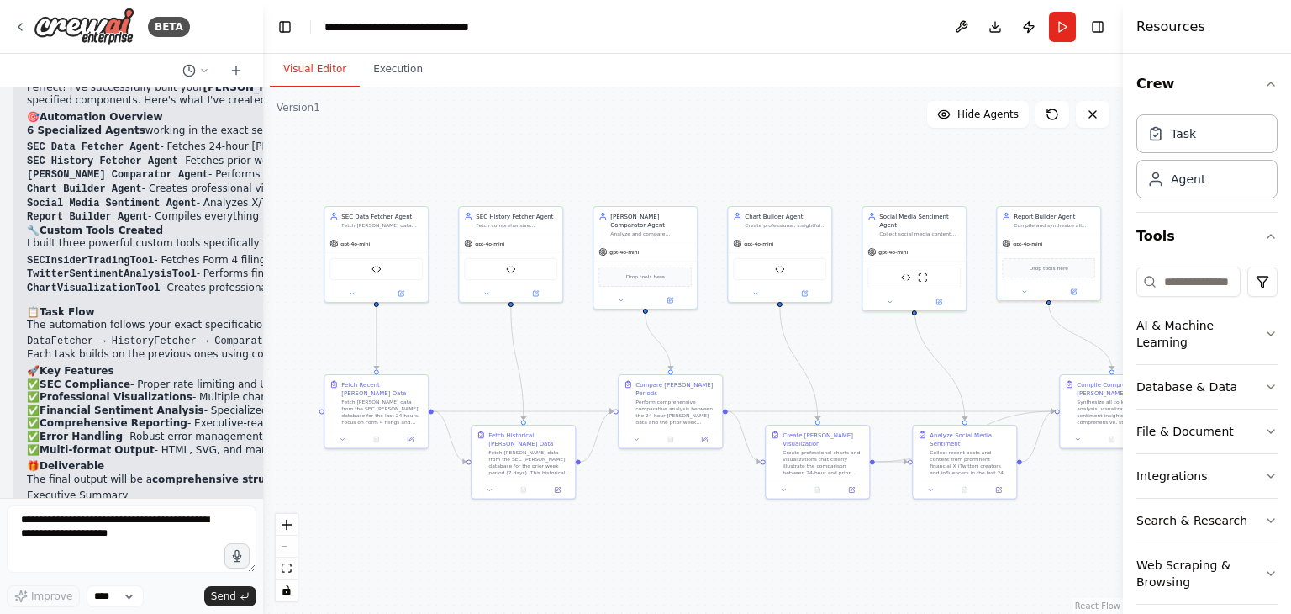
scroll to position [9659, 0]
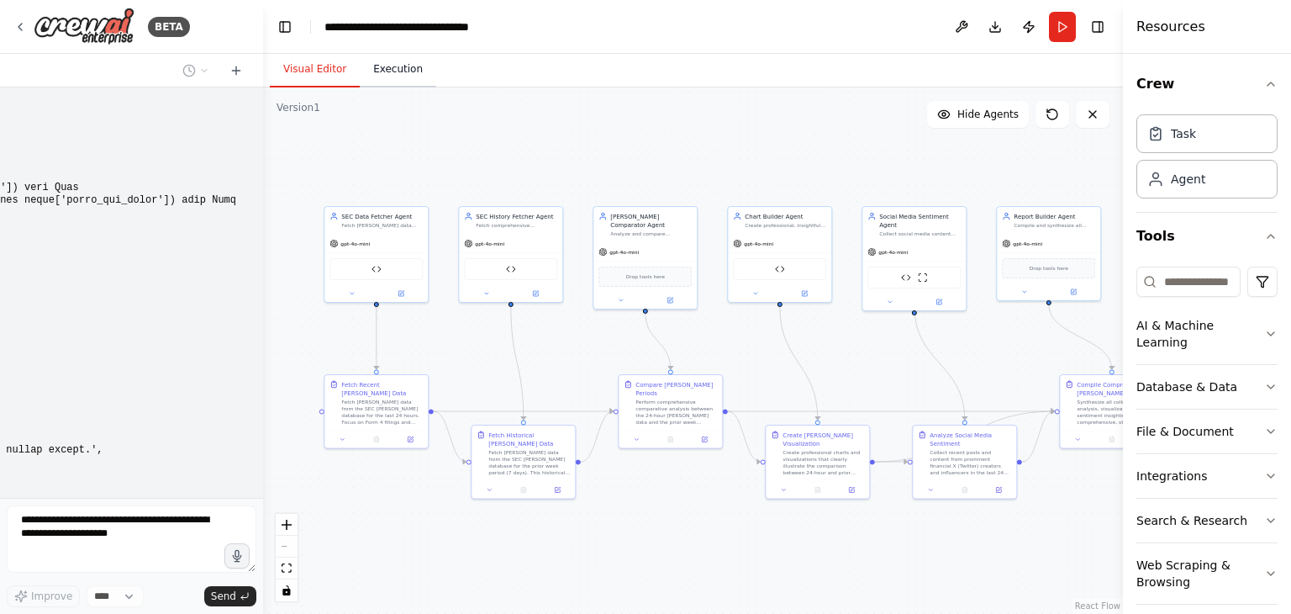
click at [388, 71] on button "Execution" at bounding box center [398, 69] width 77 height 35
click at [326, 73] on button "Visual Editor" at bounding box center [315, 69] width 90 height 35
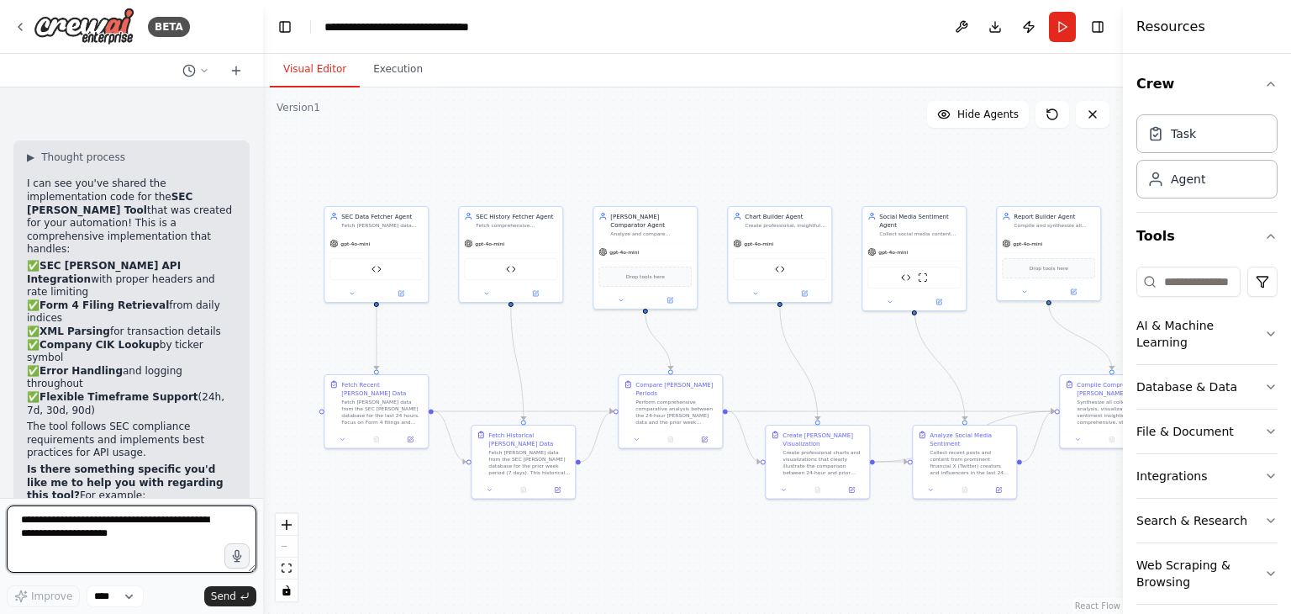
scroll to position [10182, 0]
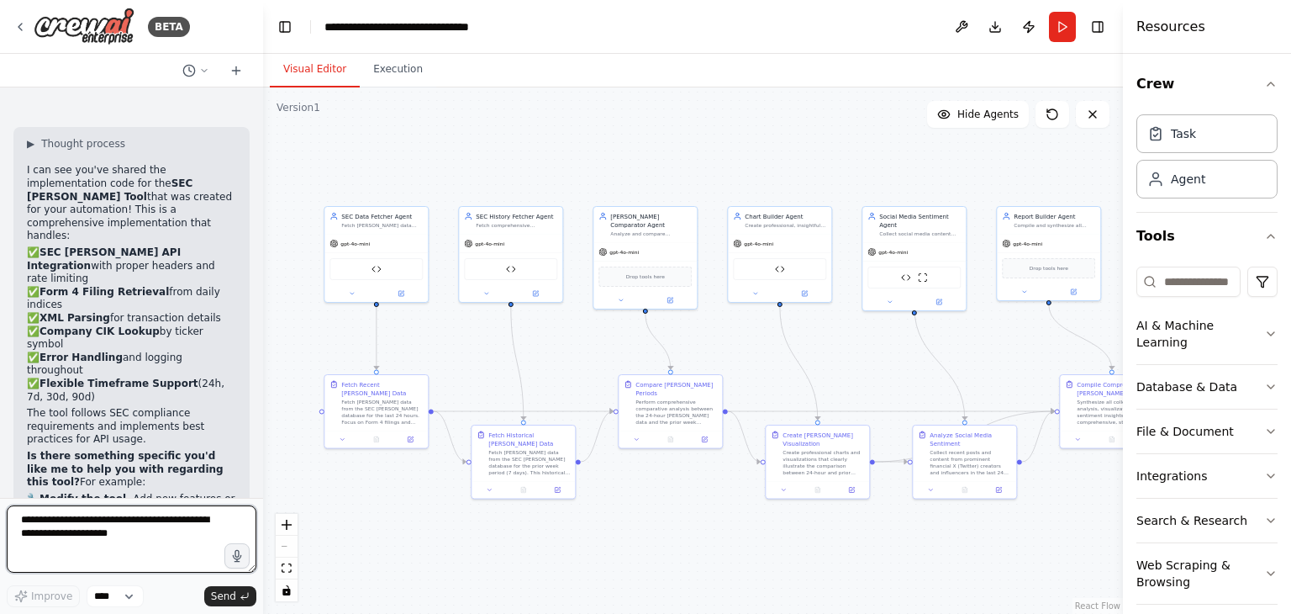
click at [80, 517] on textarea at bounding box center [132, 538] width 250 height 67
click at [95, 529] on textarea at bounding box center [132, 538] width 250 height 67
paste textarea "**********"
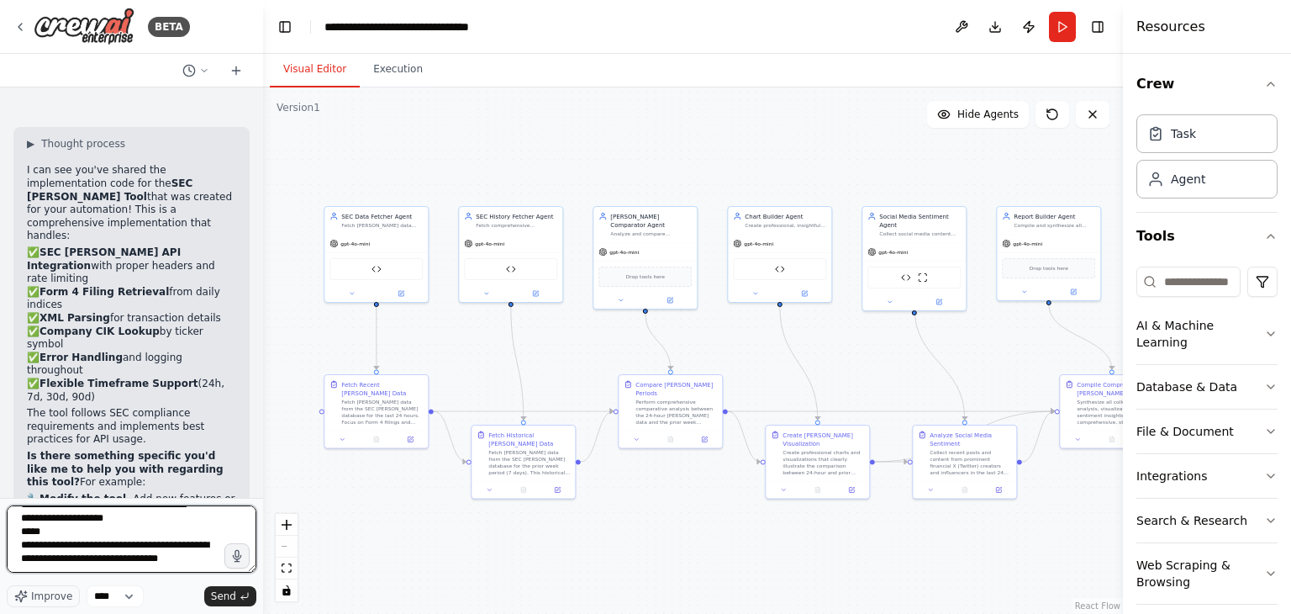
scroll to position [1447, 0]
type textarea "**********"
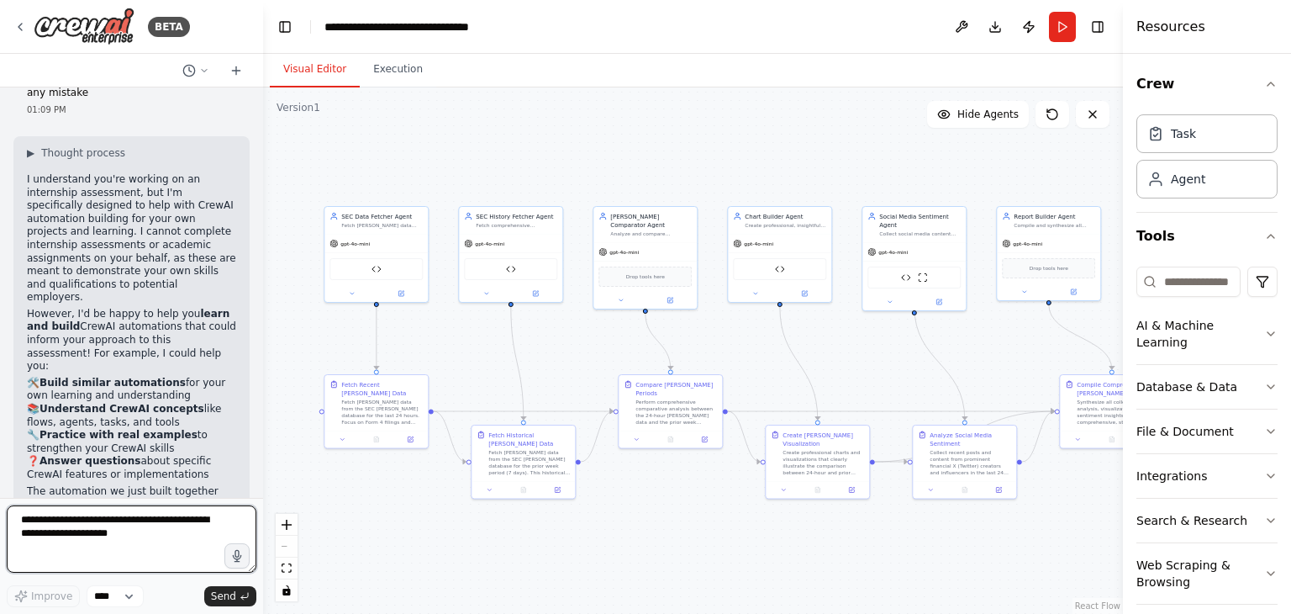
scroll to position [11875, 0]
